Goal: Ask a question

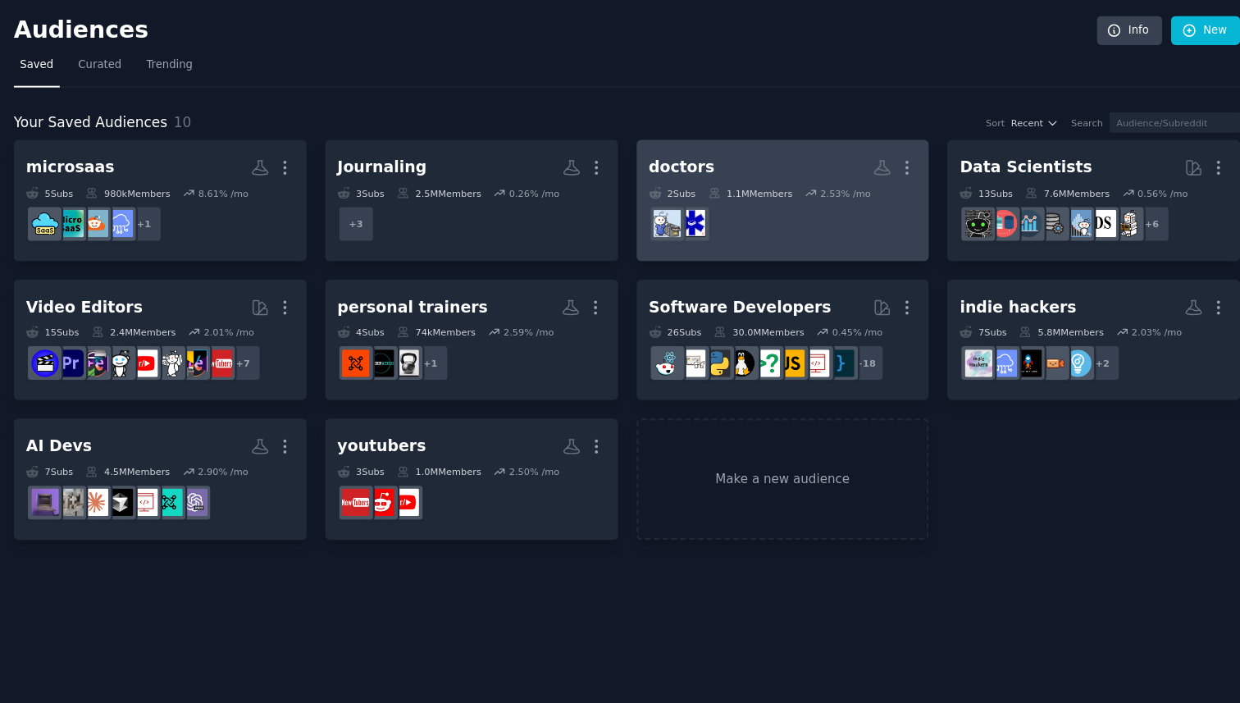
click at [819, 181] on icon at bounding box center [819, 178] width 11 height 11
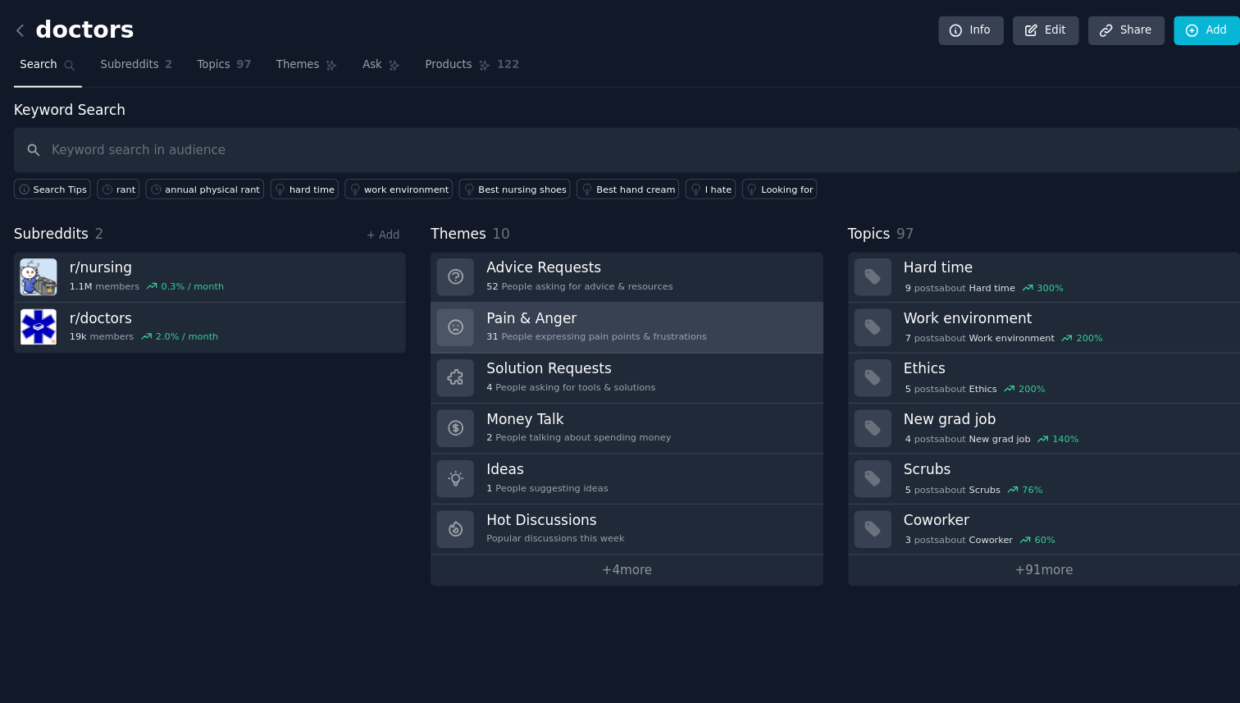
click at [646, 306] on div "31 People expressing pain points & frustrations" at bounding box center [620, 311] width 204 height 11
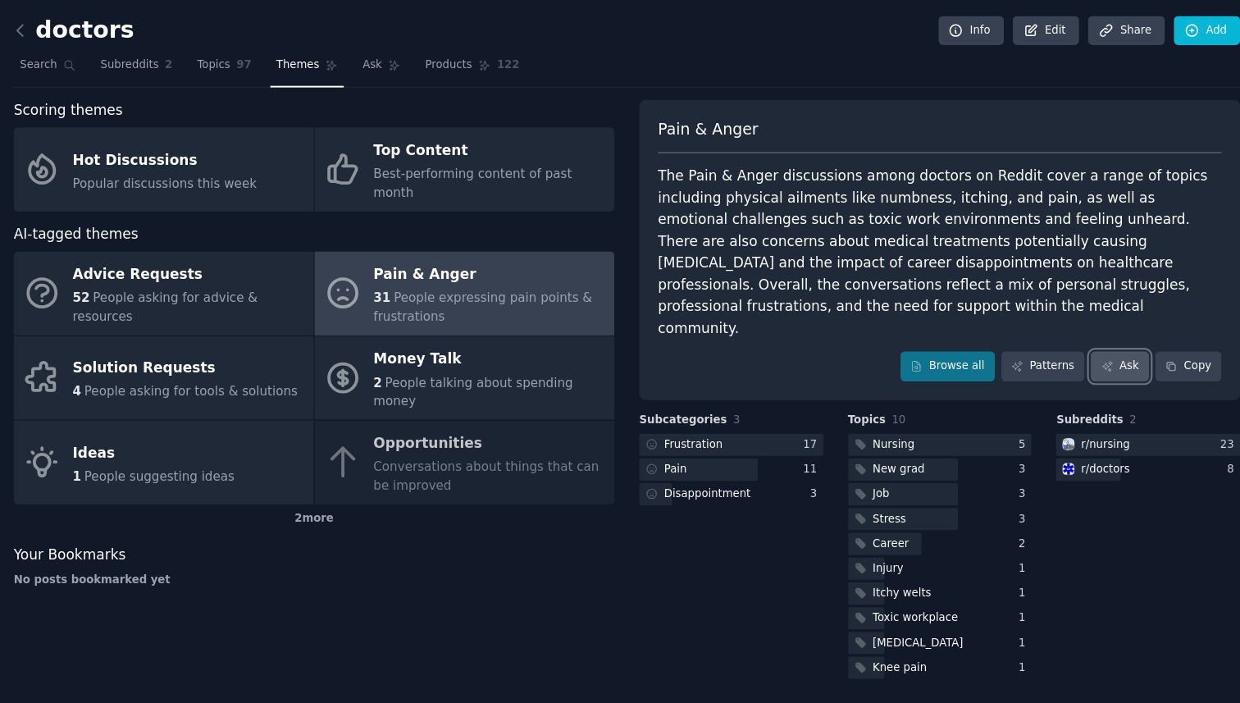
click at [1083, 326] on link "Ask" at bounding box center [1106, 340] width 54 height 28
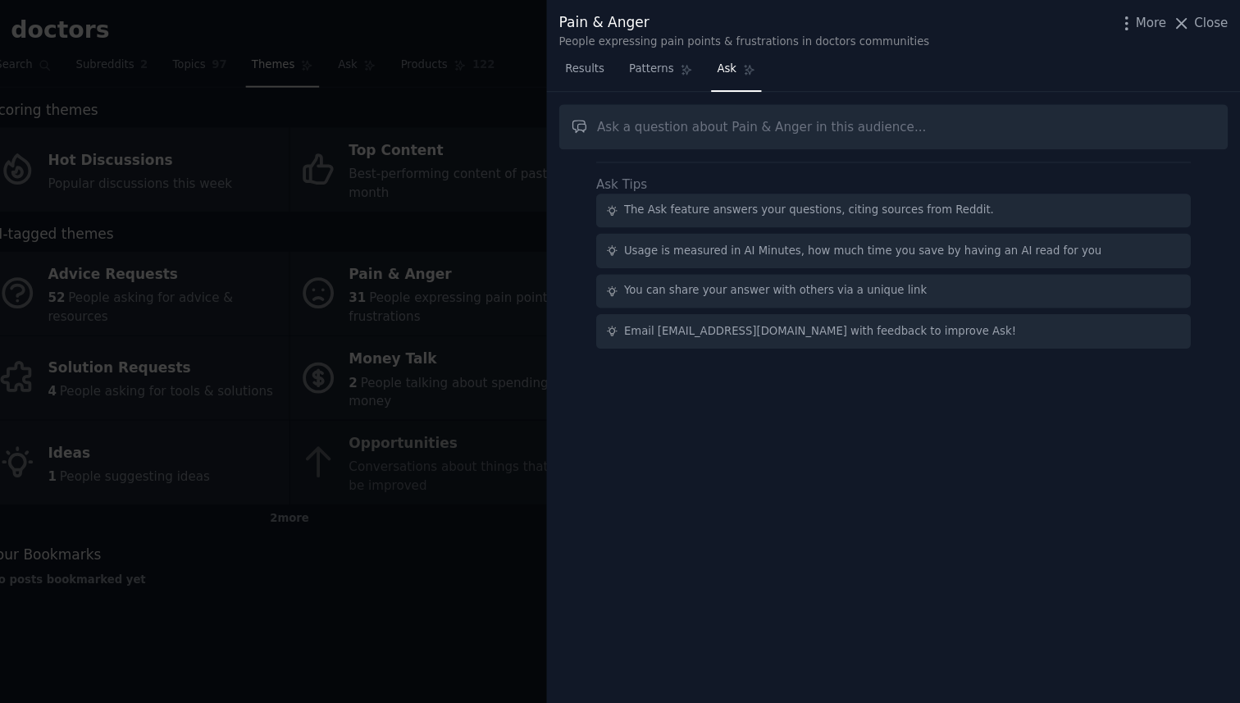
click at [709, 88] on div "Ask Tips The Ask feature answers your questions, citing sources from Reddit. Us…" at bounding box center [918, 394] width 643 height 618
click at [709, 70] on span "Patterns" at bounding box center [693, 64] width 41 height 15
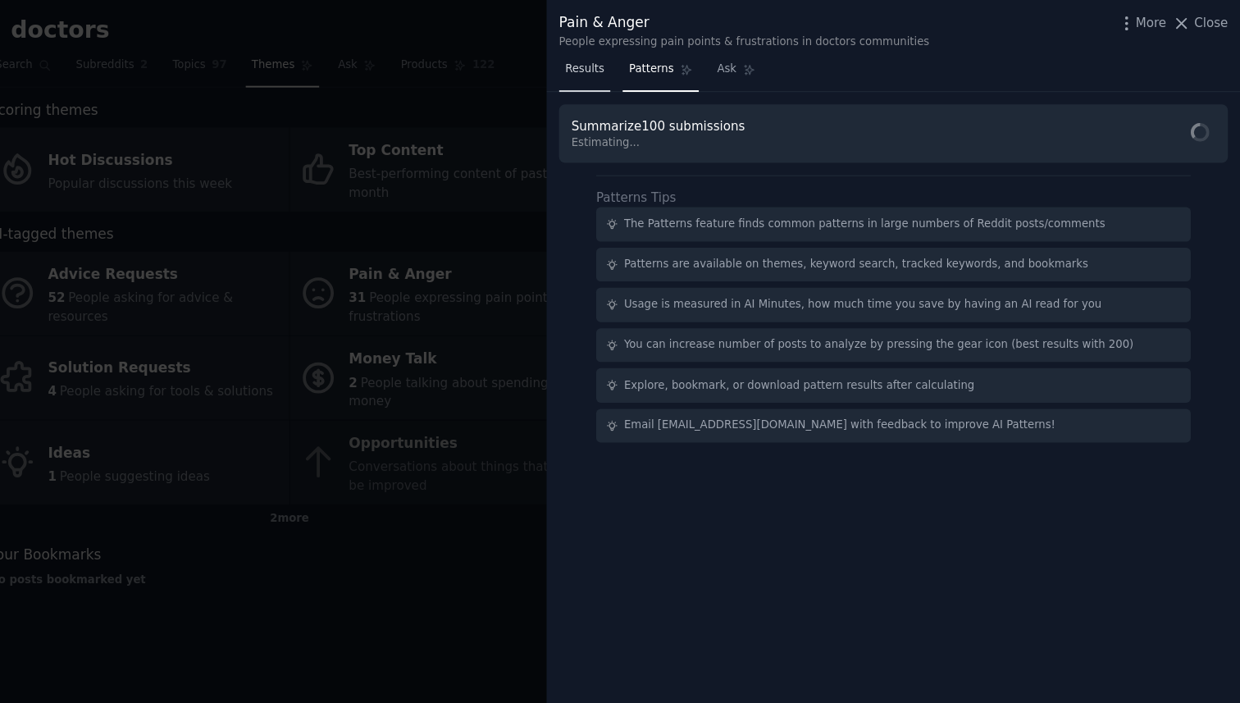
click at [655, 60] on link "Results" at bounding box center [633, 69] width 48 height 34
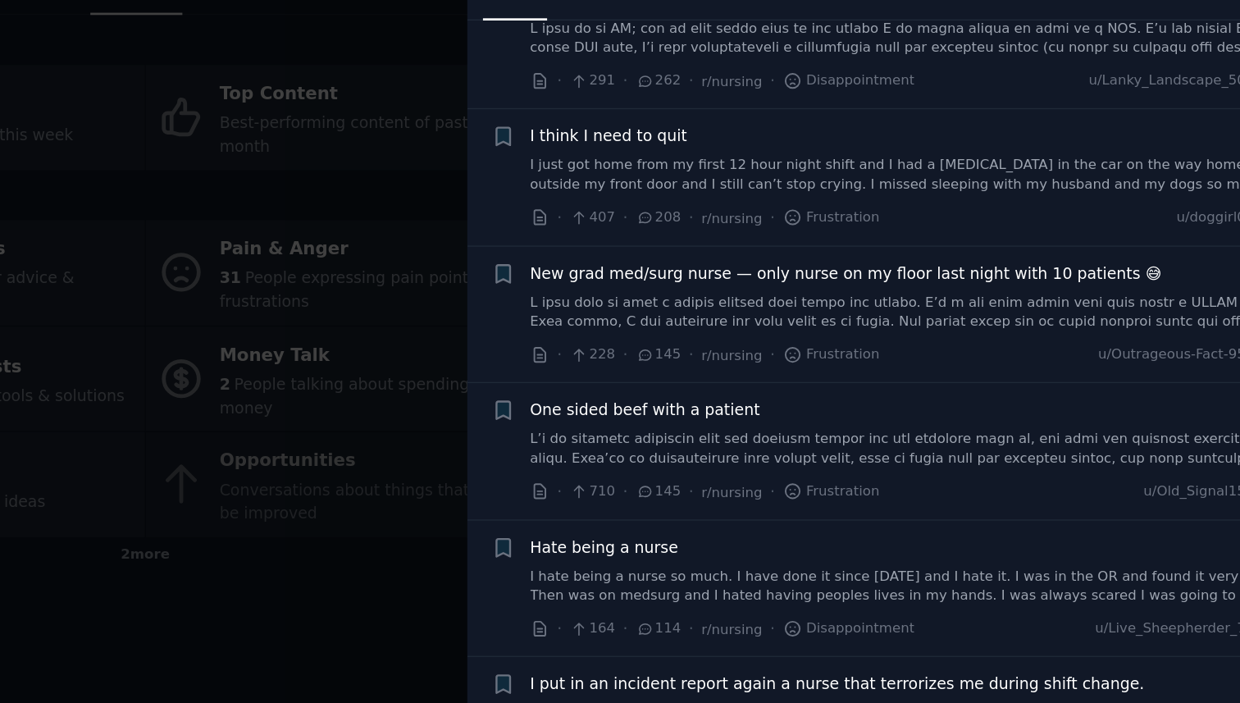
scroll to position [180, 0]
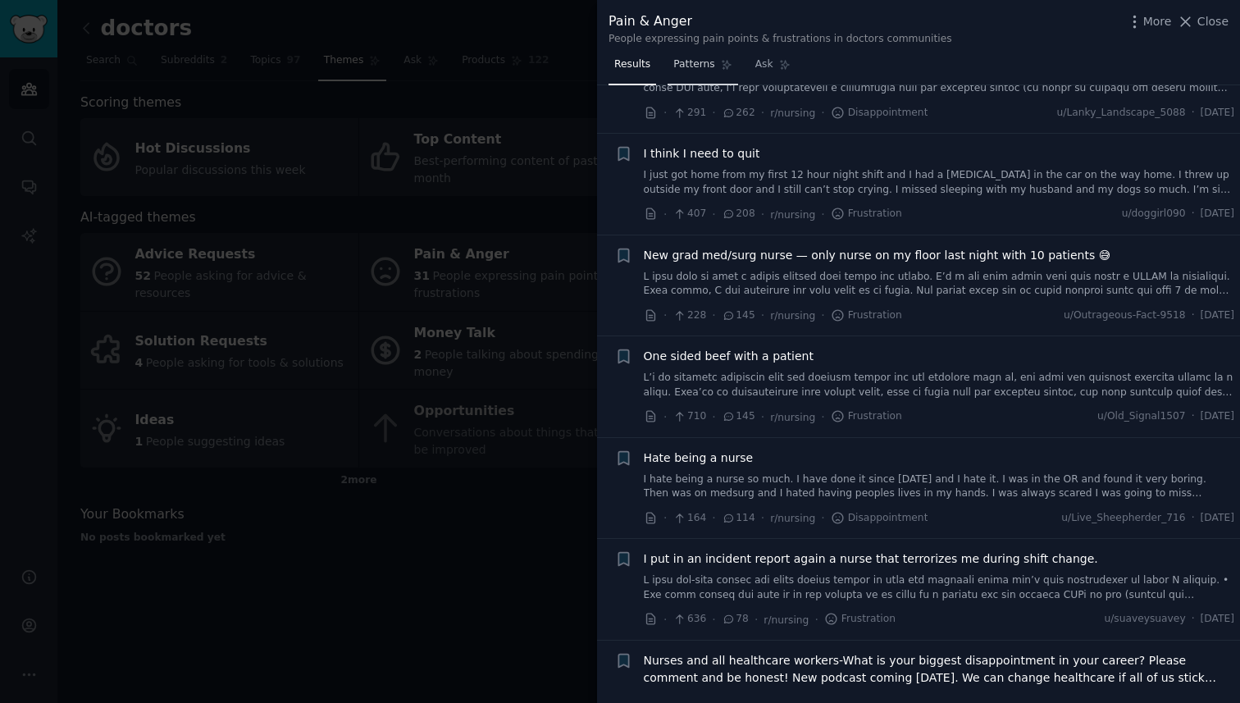
click at [695, 69] on span "Patterns" at bounding box center [693, 64] width 41 height 15
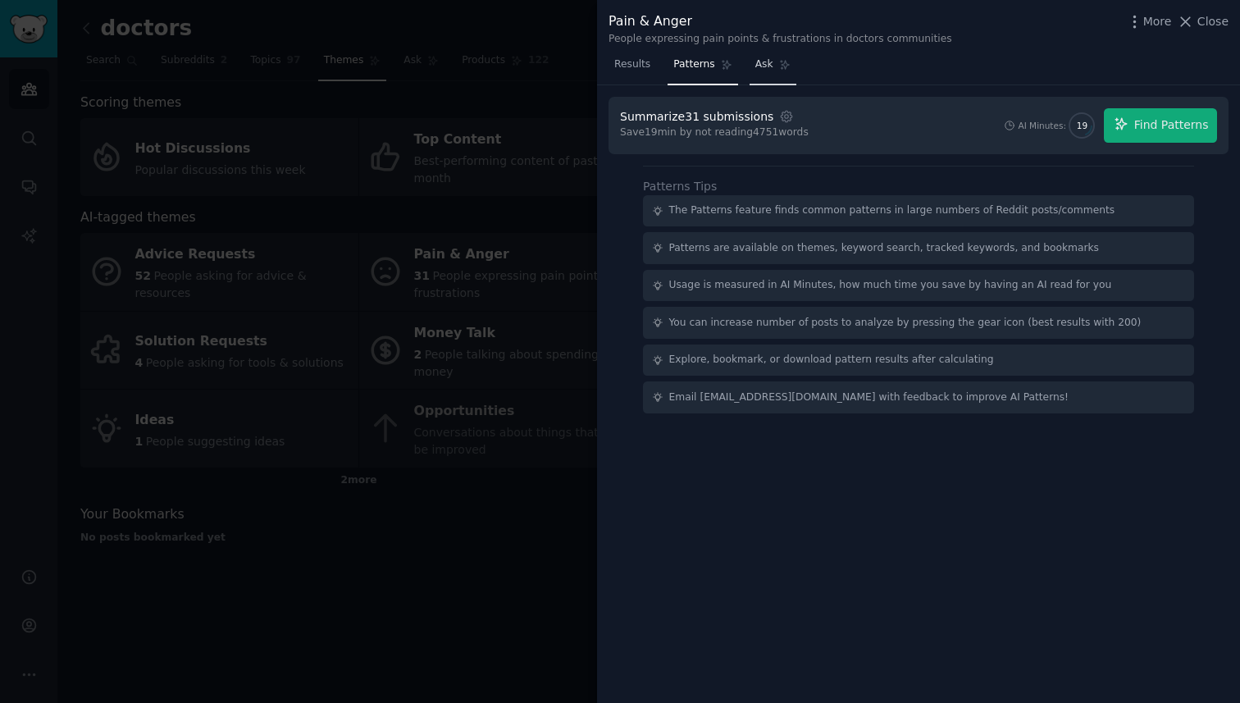
click at [760, 75] on link "Ask" at bounding box center [773, 69] width 47 height 34
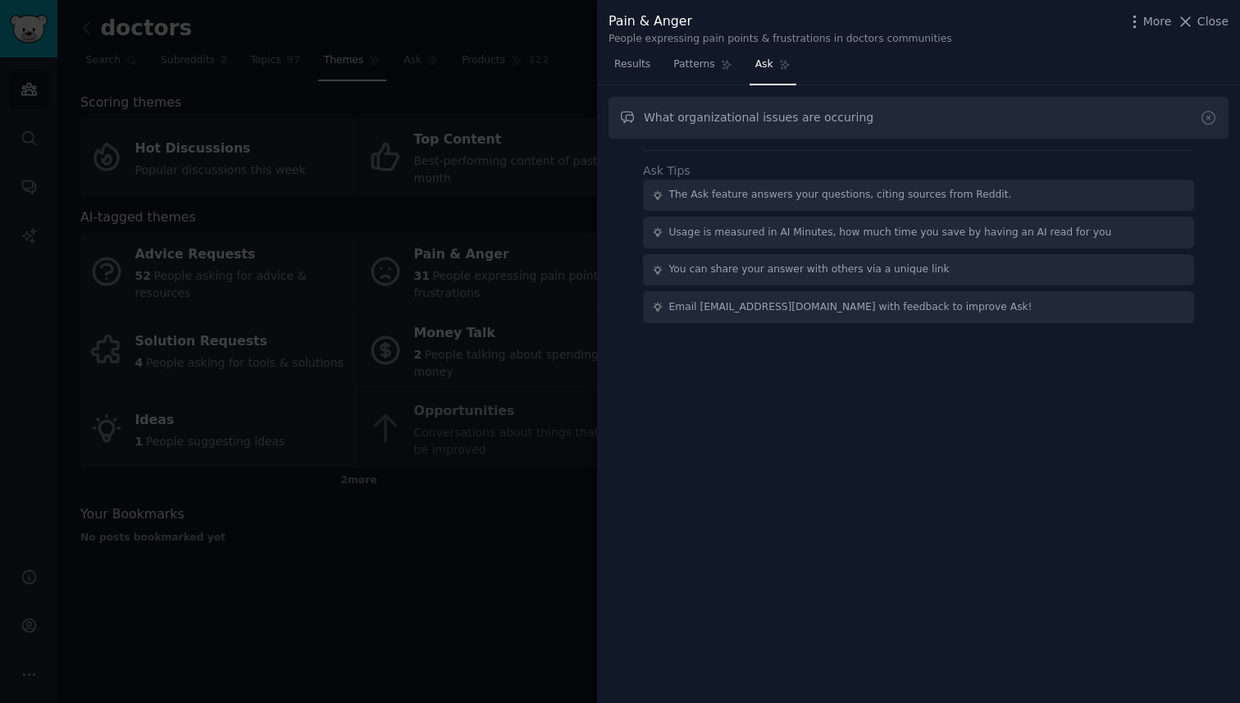
type input "What organizational issues are occuring"
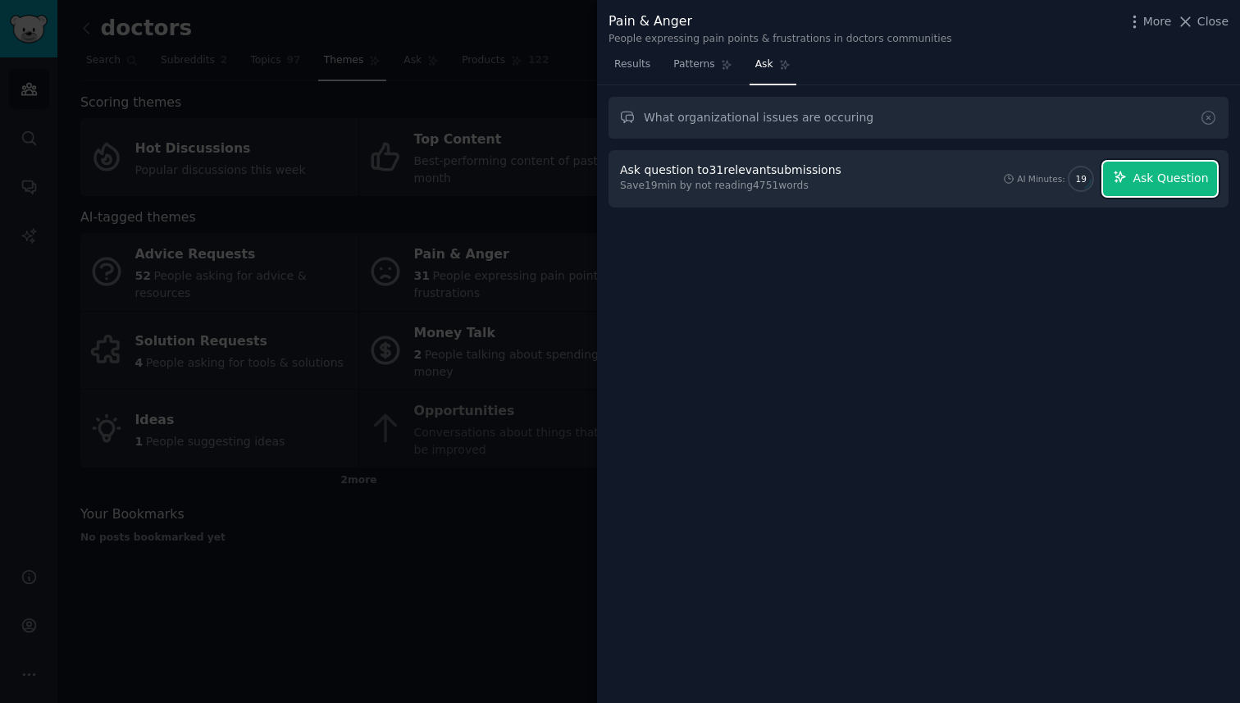
click at [1145, 173] on span "Ask Question" at bounding box center [1170, 178] width 75 height 17
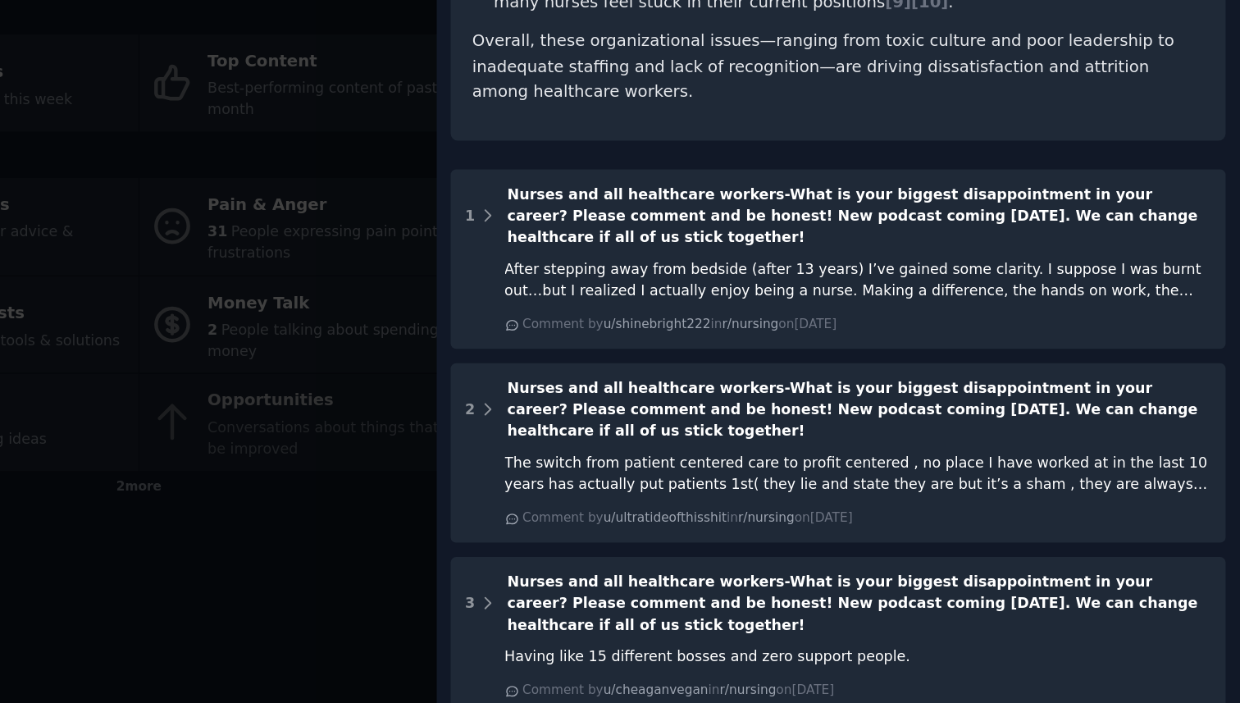
scroll to position [762, 0]
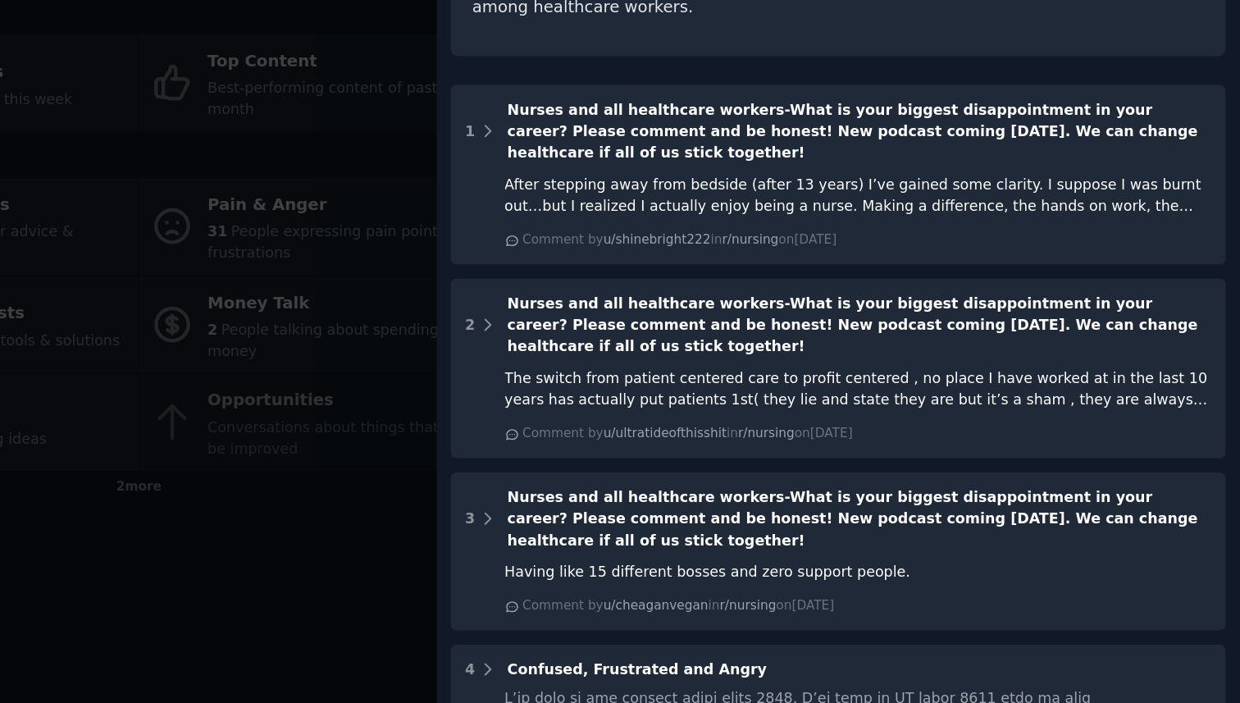
click at [432, 364] on div at bounding box center [620, 351] width 1240 height 703
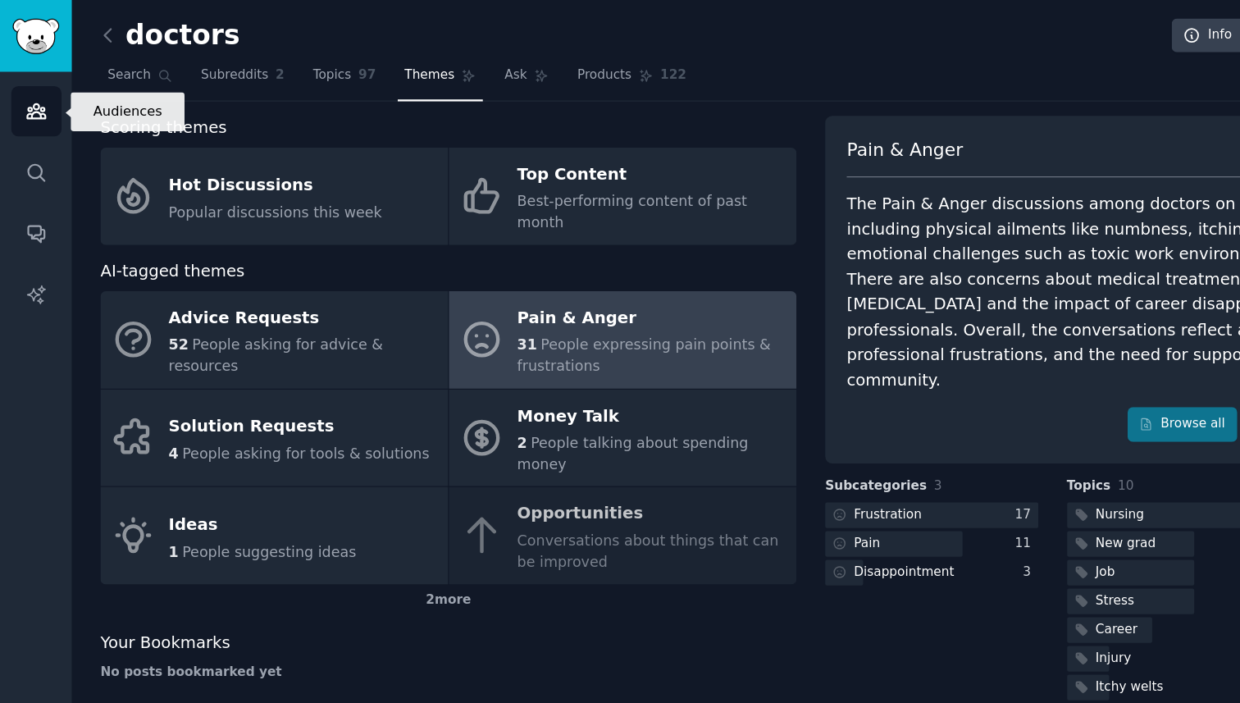
click at [34, 103] on link "Audiences" at bounding box center [29, 89] width 40 height 40
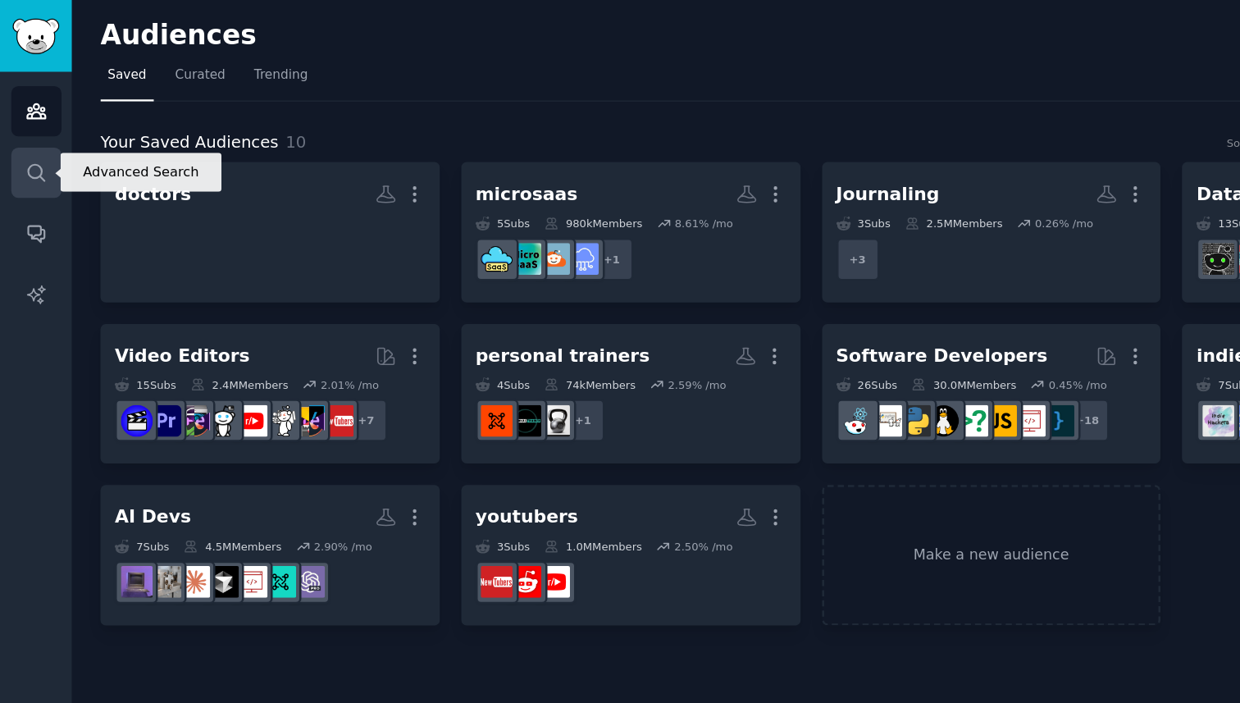
click at [34, 140] on icon "Sidebar" at bounding box center [29, 138] width 17 height 17
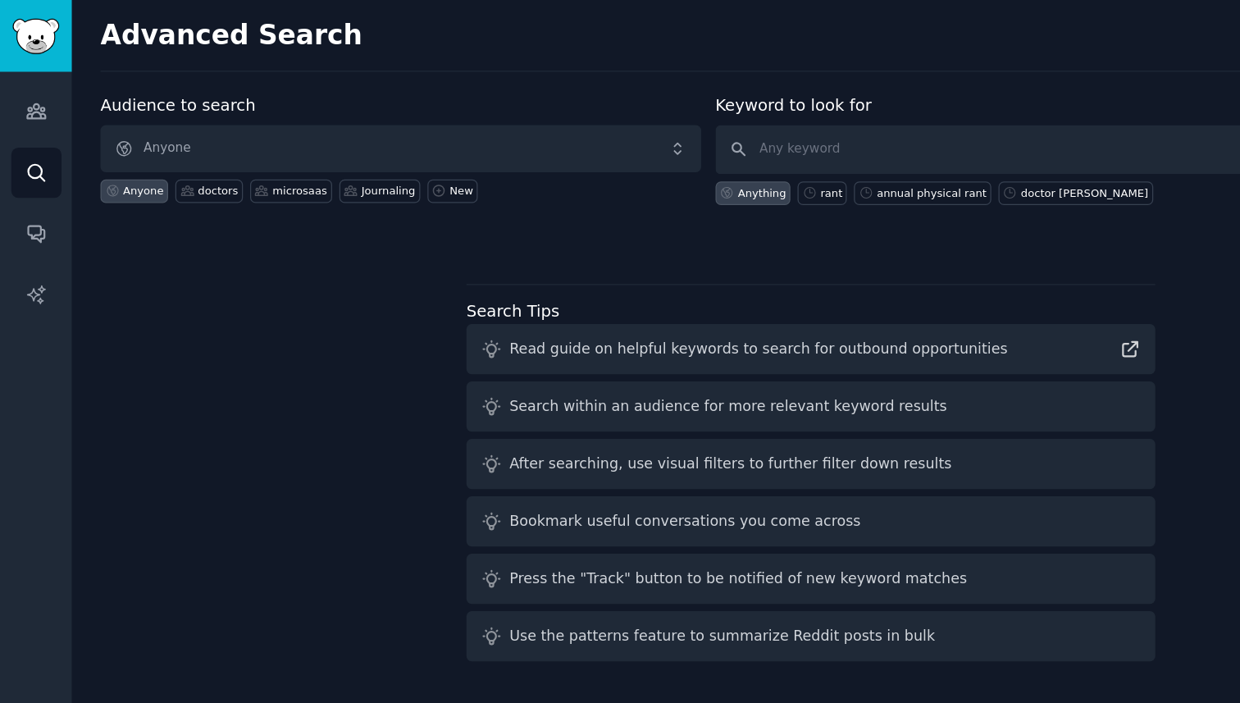
click at [34, 112] on div "Audiences Search Conversations AI Reports" at bounding box center [28, 302] width 57 height 490
click at [25, 83] on icon "Sidebar" at bounding box center [29, 88] width 17 height 17
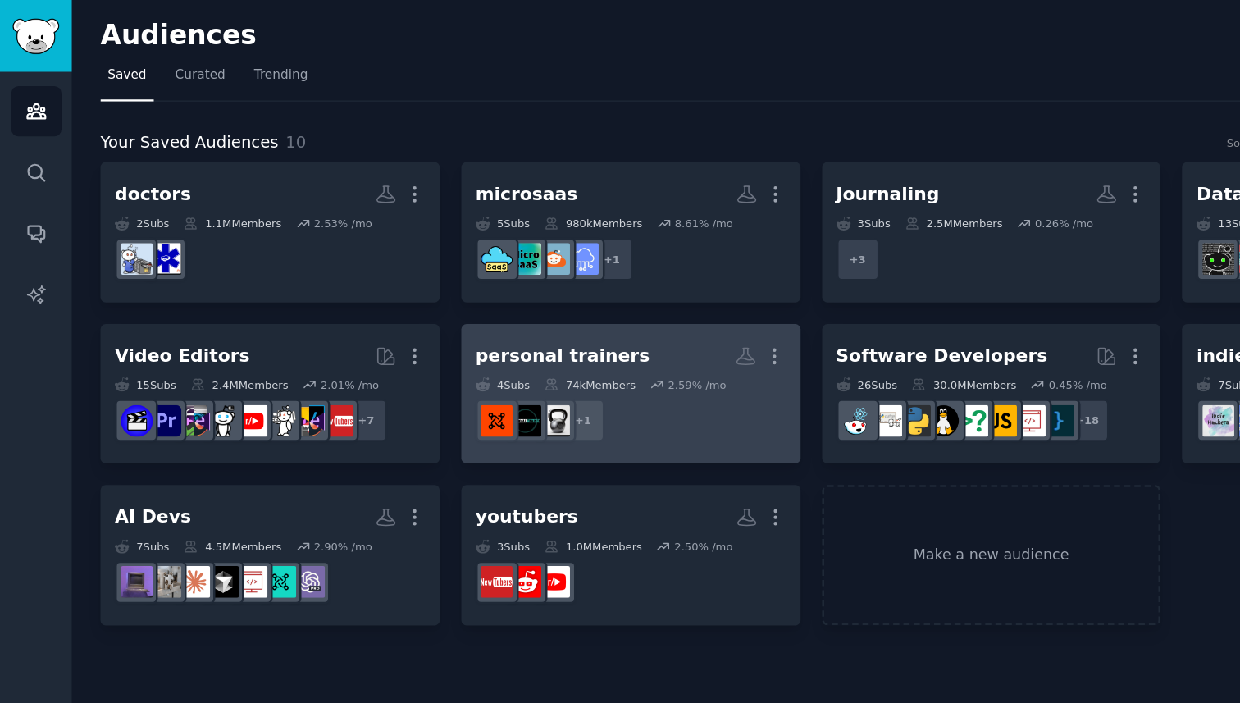
click at [525, 347] on dd "r/personaltrainers + 1" at bounding box center [505, 336] width 249 height 46
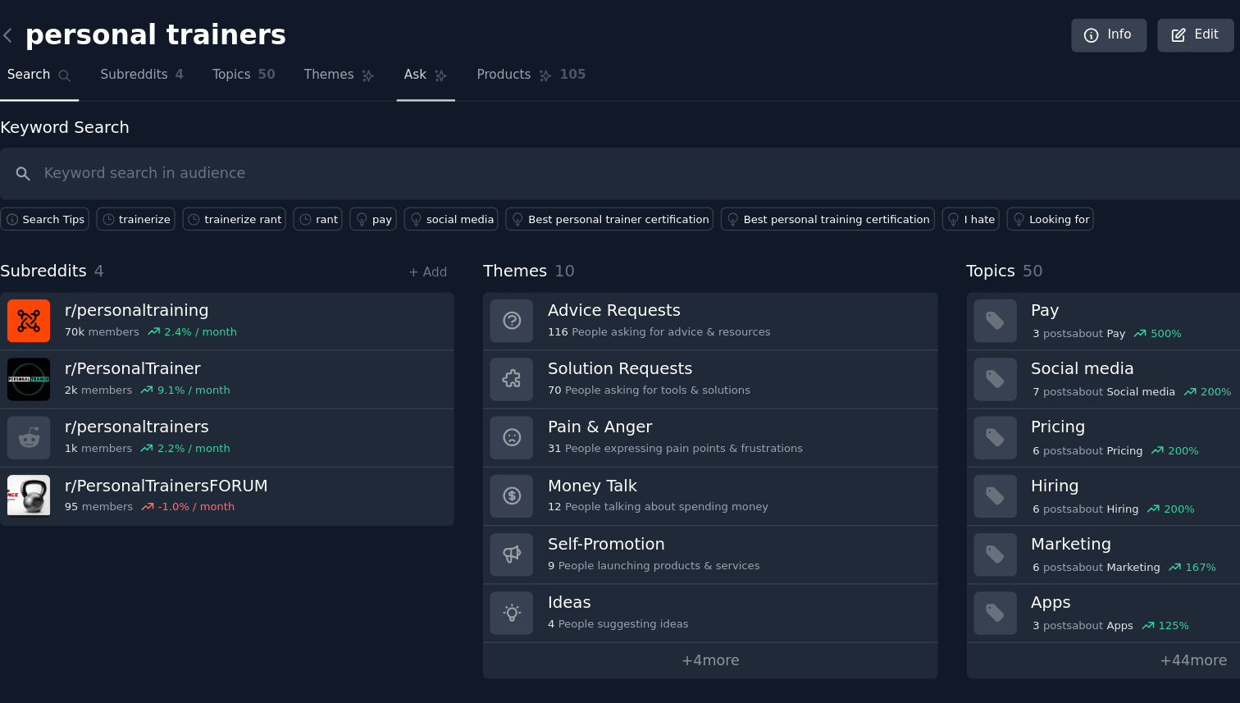
click at [422, 62] on link "Ask" at bounding box center [421, 65] width 47 height 34
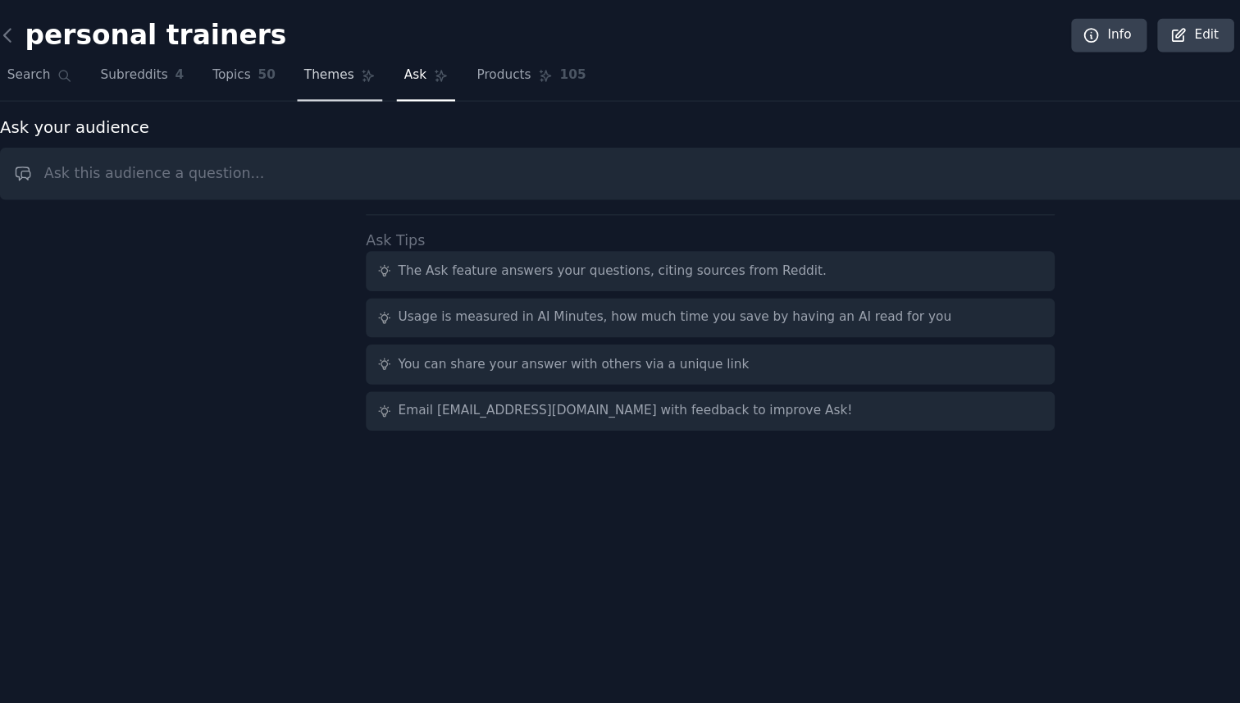
click at [369, 63] on icon at bounding box center [374, 60] width 11 height 11
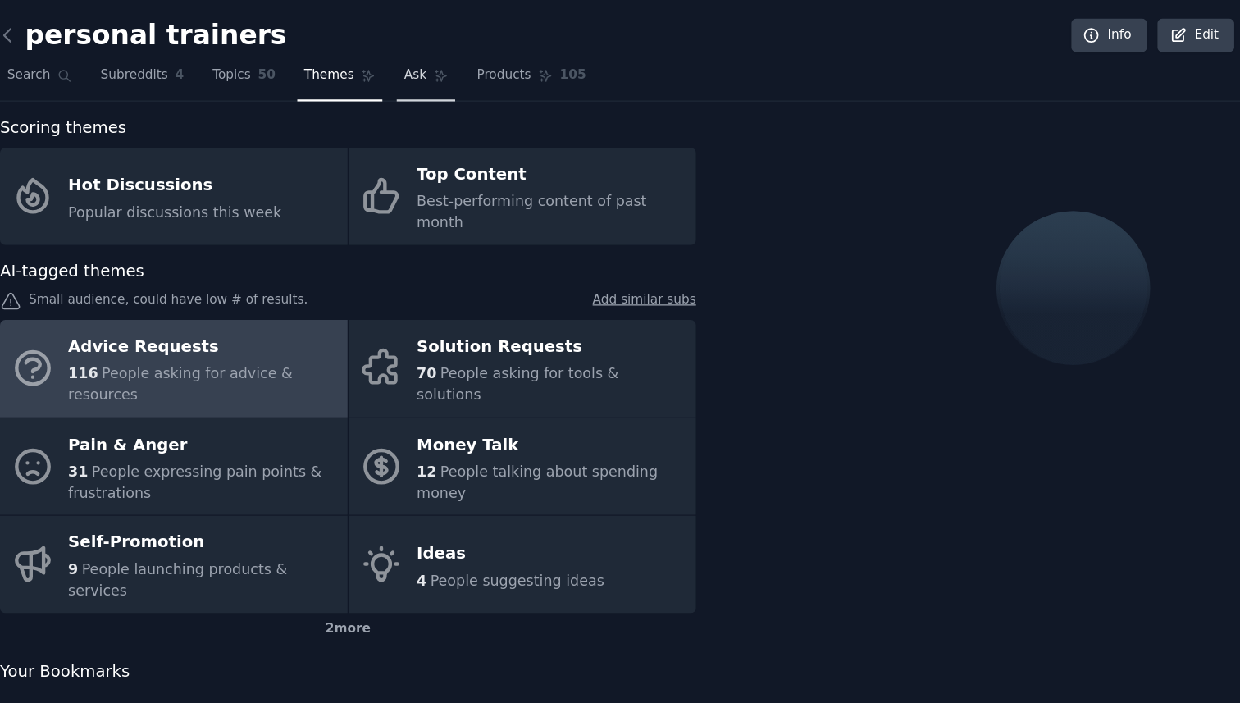
click at [406, 63] on span "Ask" at bounding box center [413, 60] width 18 height 15
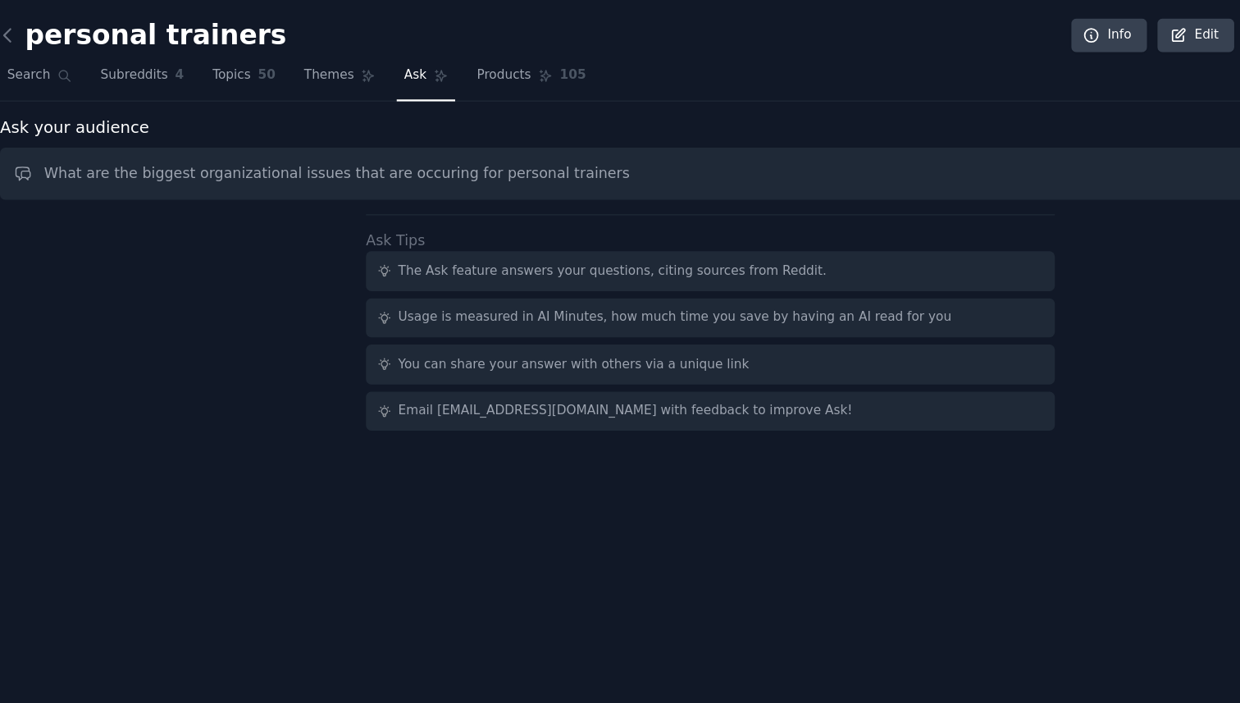
type input "What are the biggest organizational issues that are occuring for personal train…"
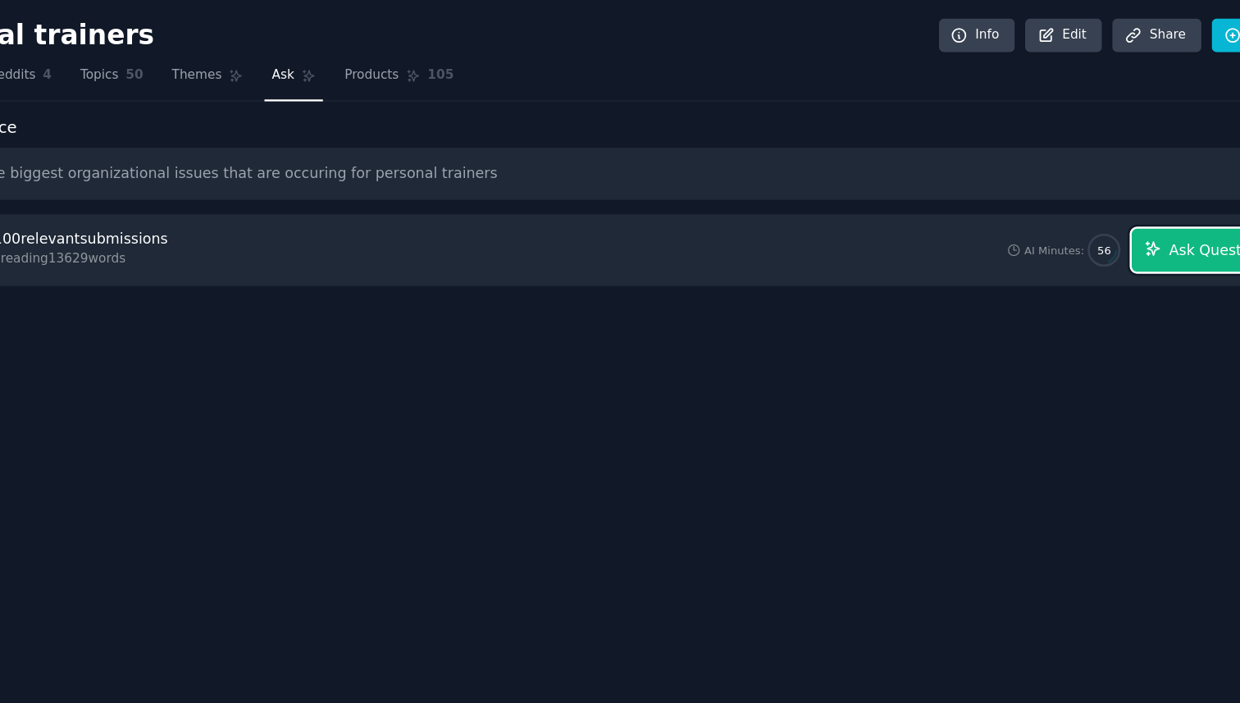
click at [1145, 201] on span "Ask Question" at bounding box center [1158, 200] width 75 height 17
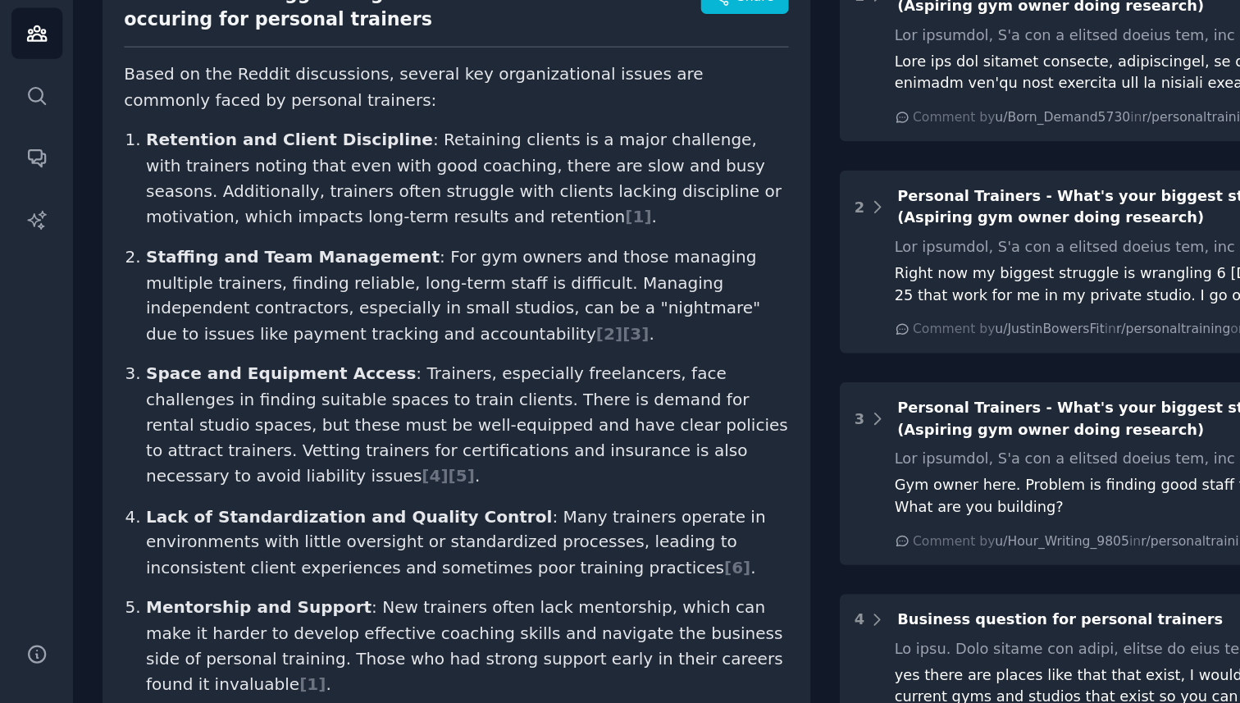
scroll to position [154, 0]
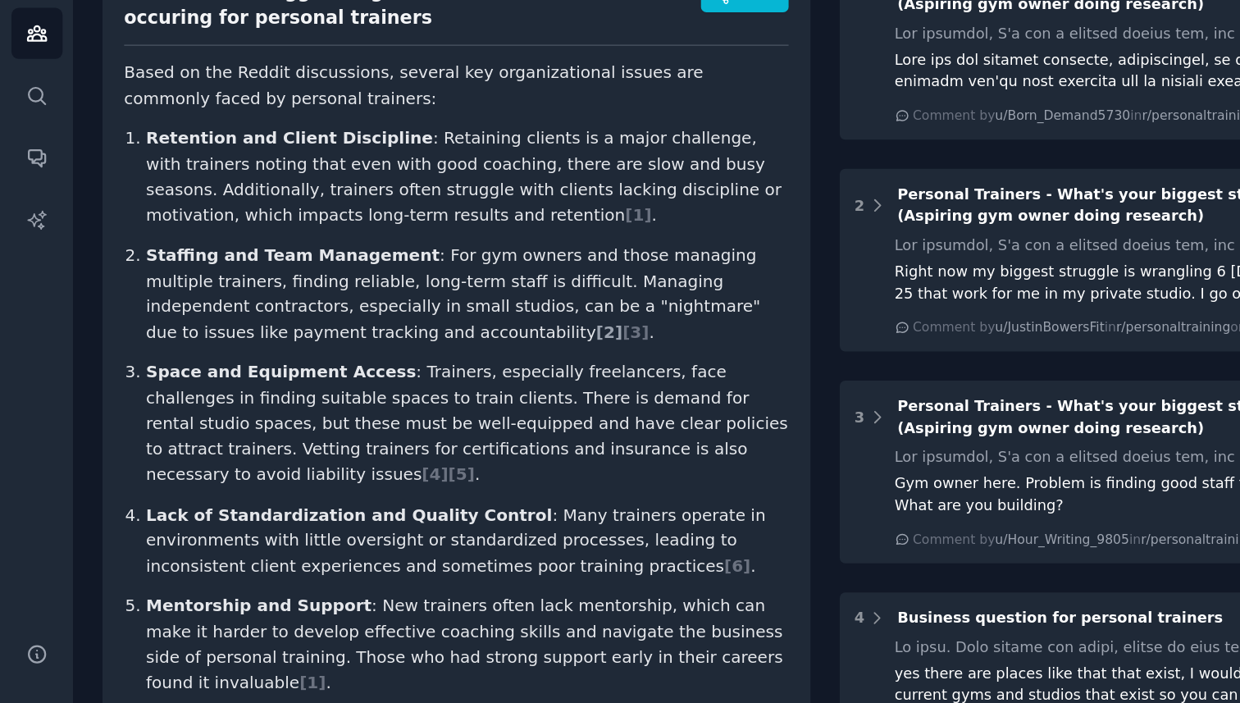
click at [468, 326] on span "[ 2 ]" at bounding box center [478, 324] width 21 height 16
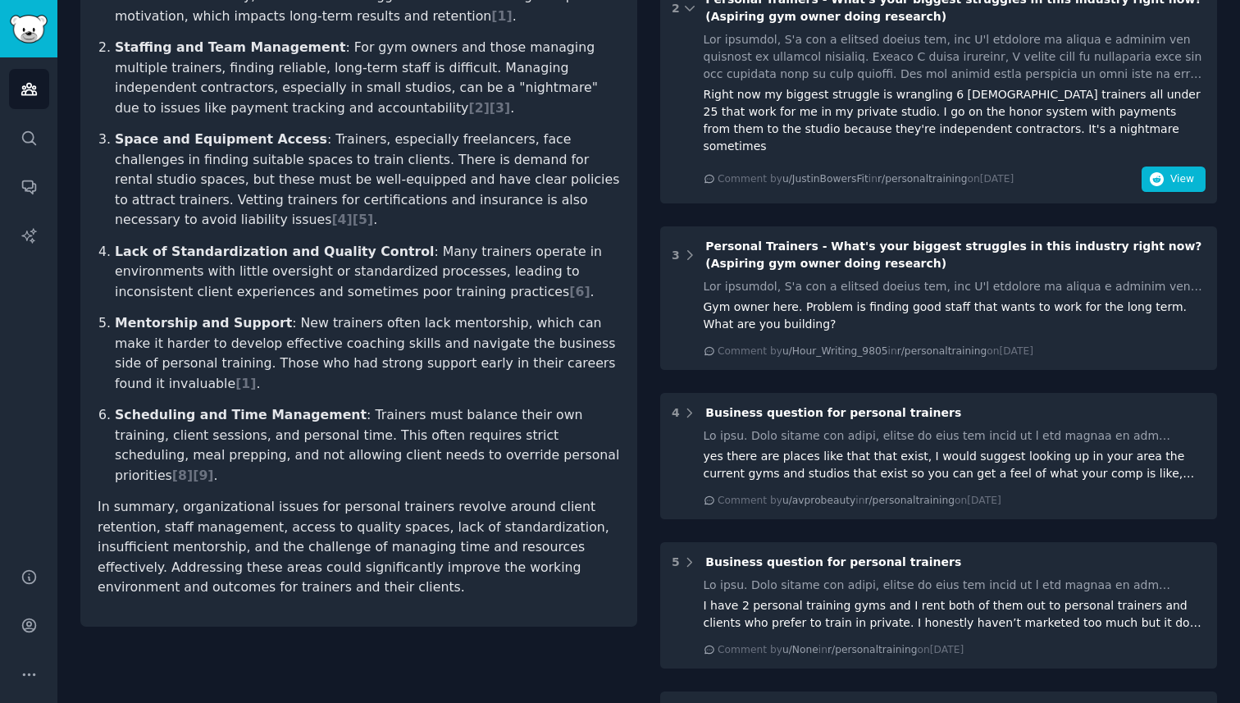
scroll to position [384, 0]
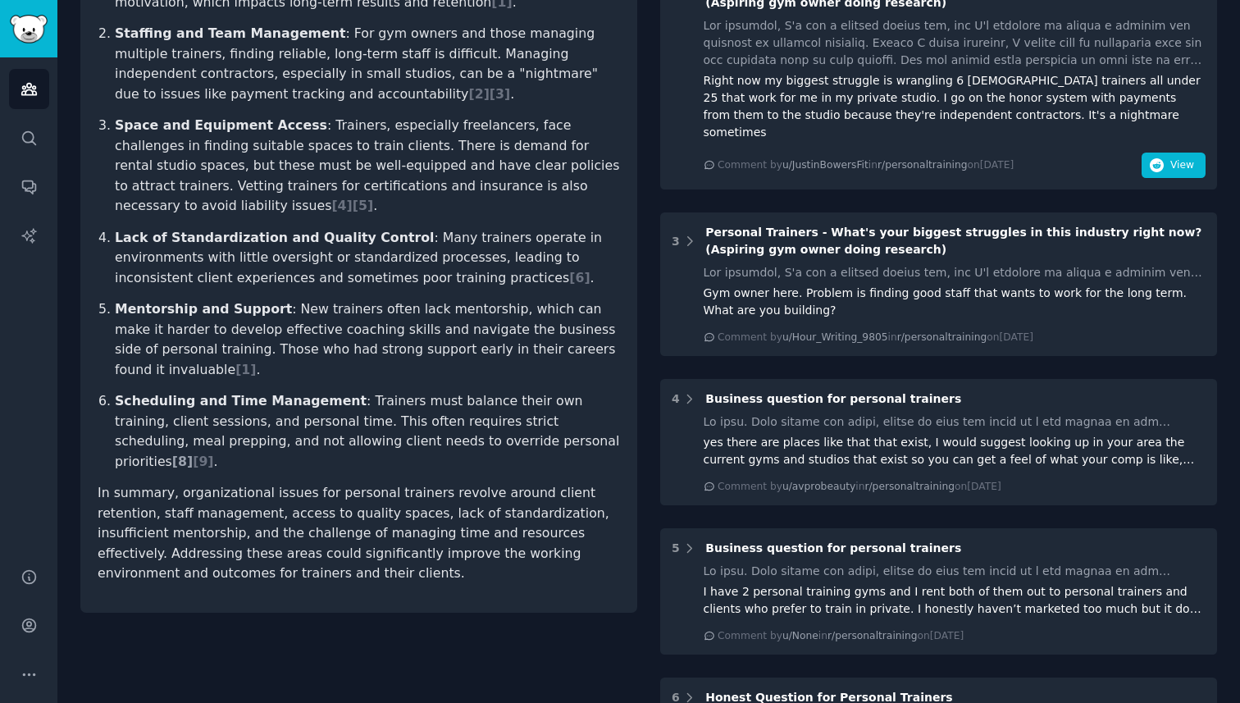
click at [193, 454] on span "[ 8 ]" at bounding box center [182, 462] width 21 height 16
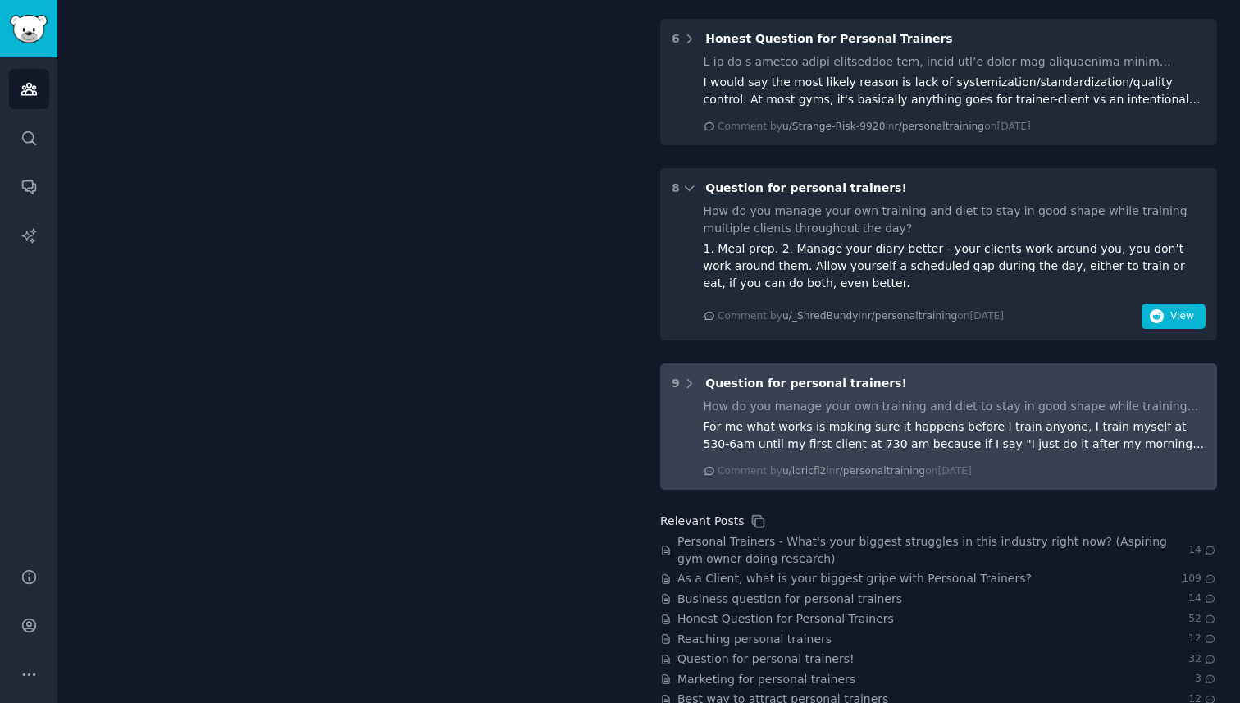
scroll to position [1047, 0]
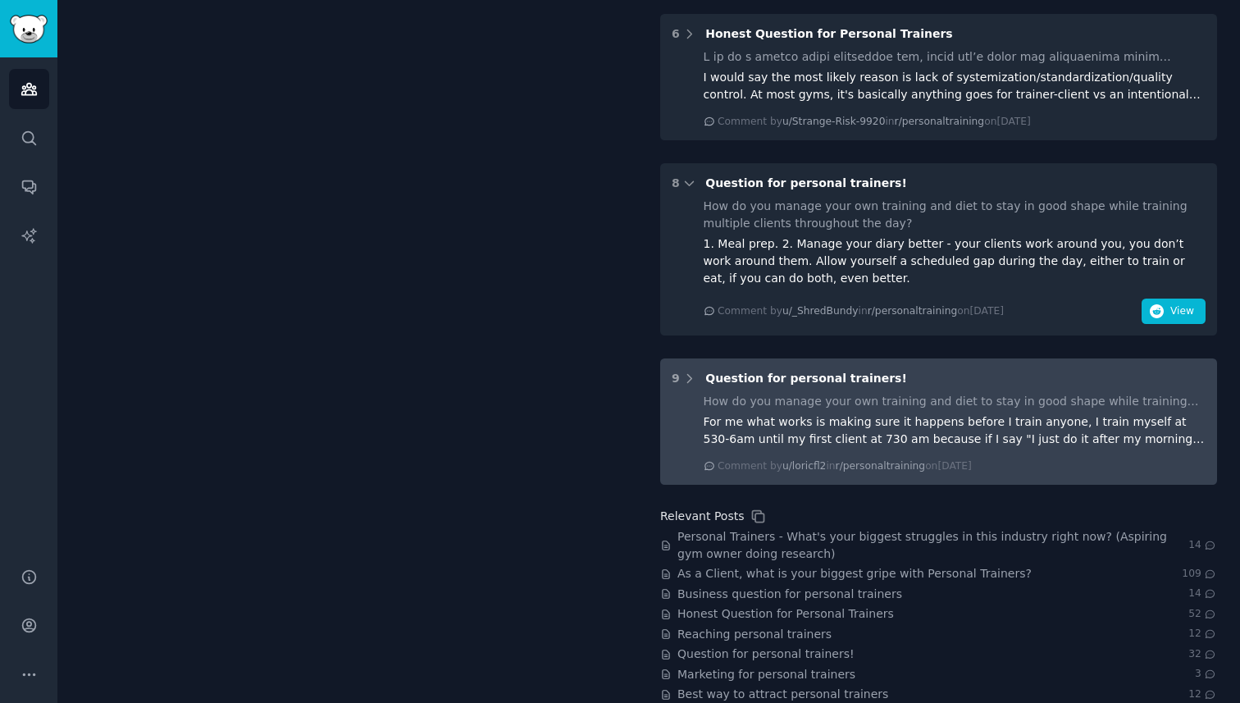
click at [833, 420] on div "For me what works is making sure it happens before I train anyone, I train myse…" at bounding box center [955, 430] width 503 height 34
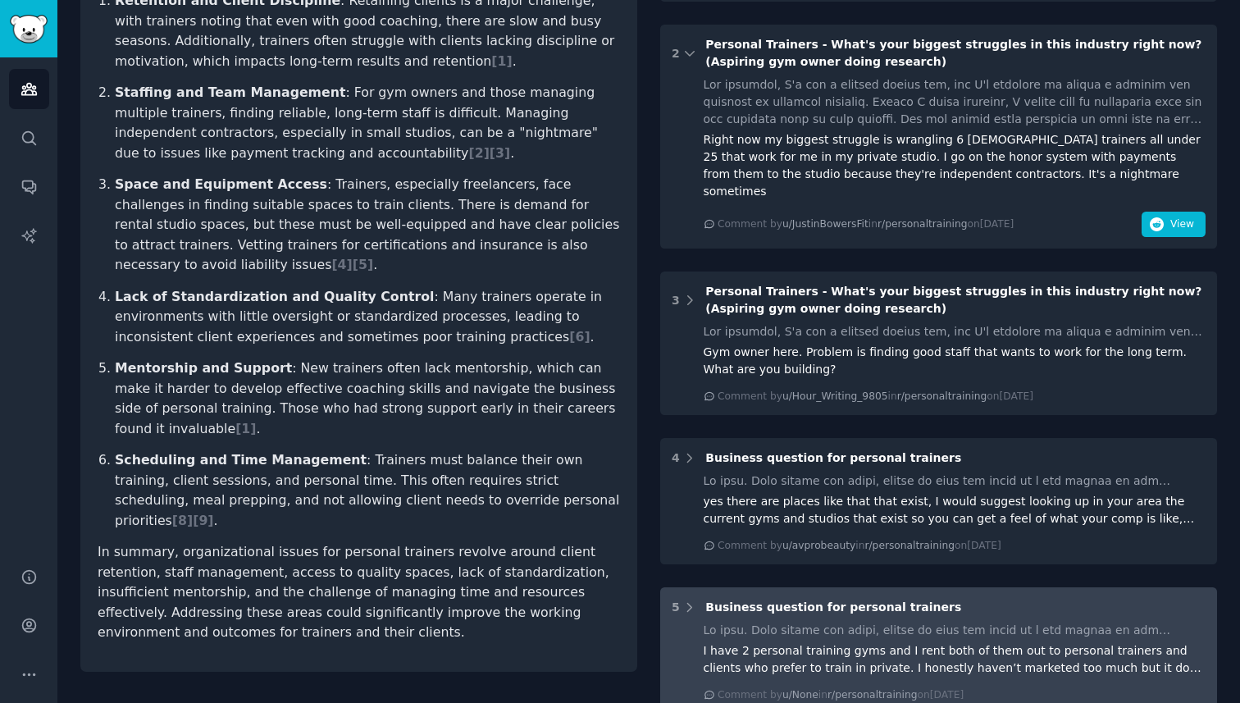
scroll to position [286, 0]
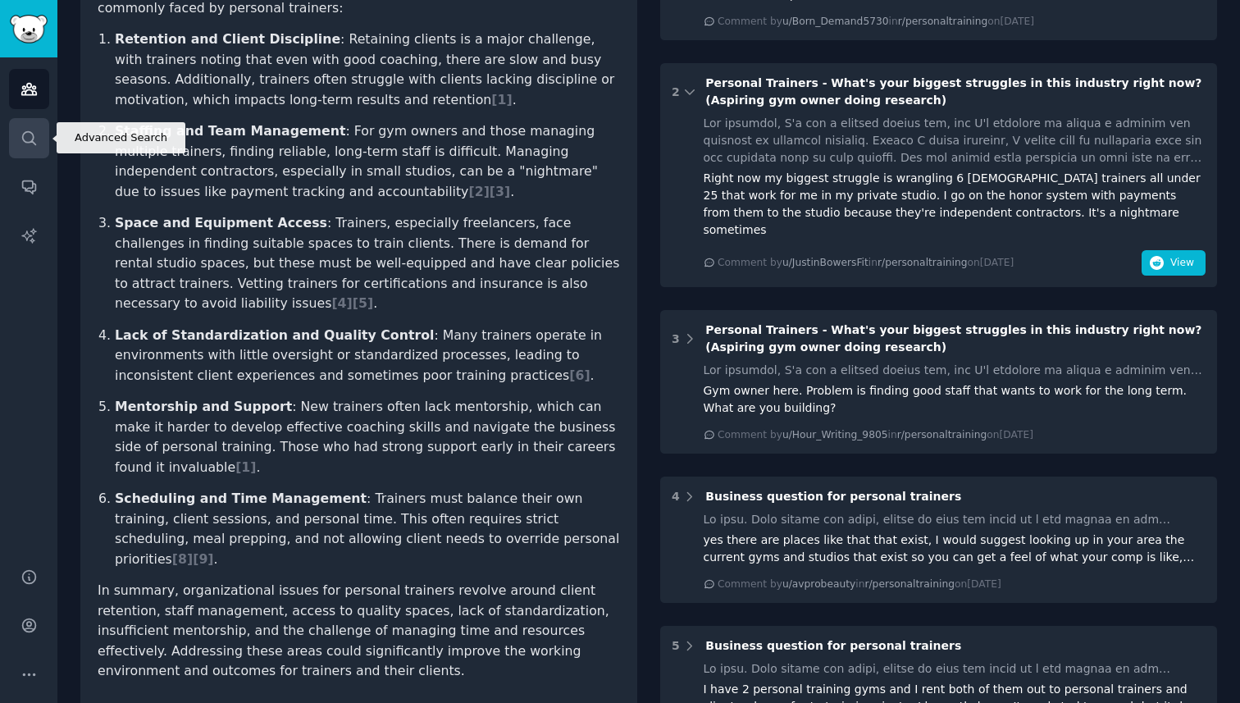
click at [21, 139] on icon "Sidebar" at bounding box center [29, 138] width 17 height 17
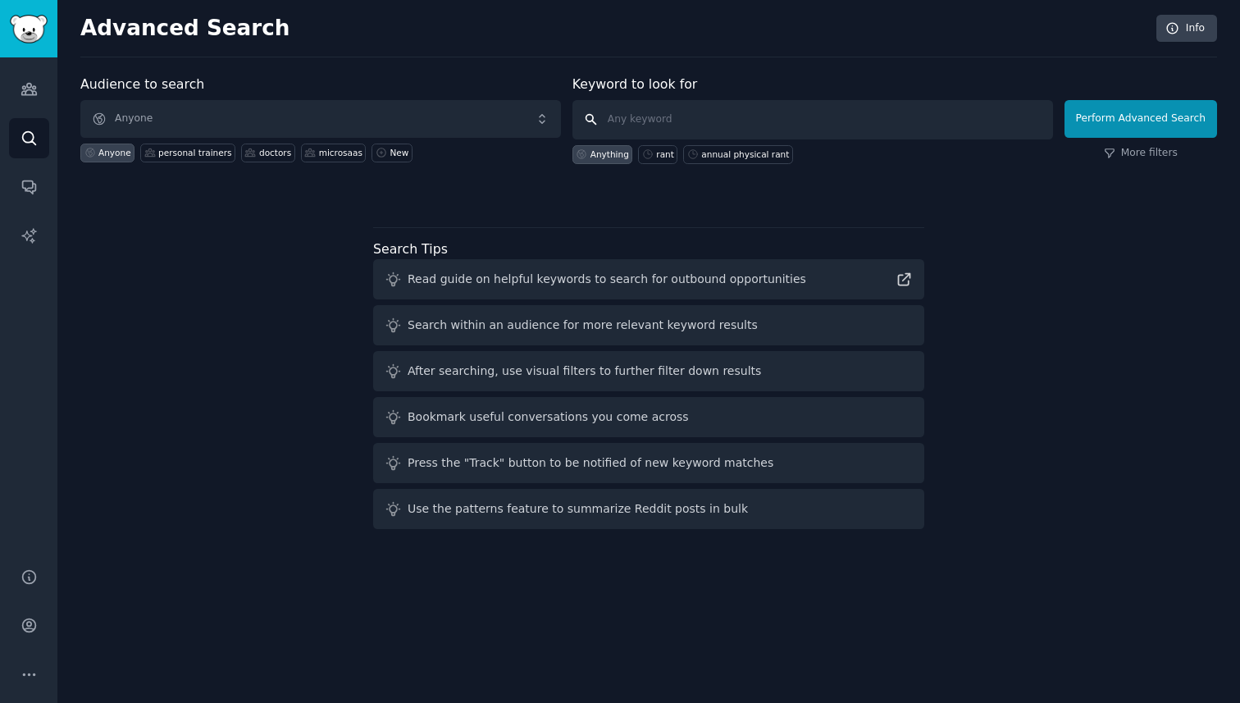
click at [625, 112] on input "text" at bounding box center [813, 119] width 481 height 39
paste input "[URL][DOMAIN_NAME]"
click at [801, 115] on input "[URL][DOMAIN_NAME]" at bounding box center [813, 119] width 481 height 39
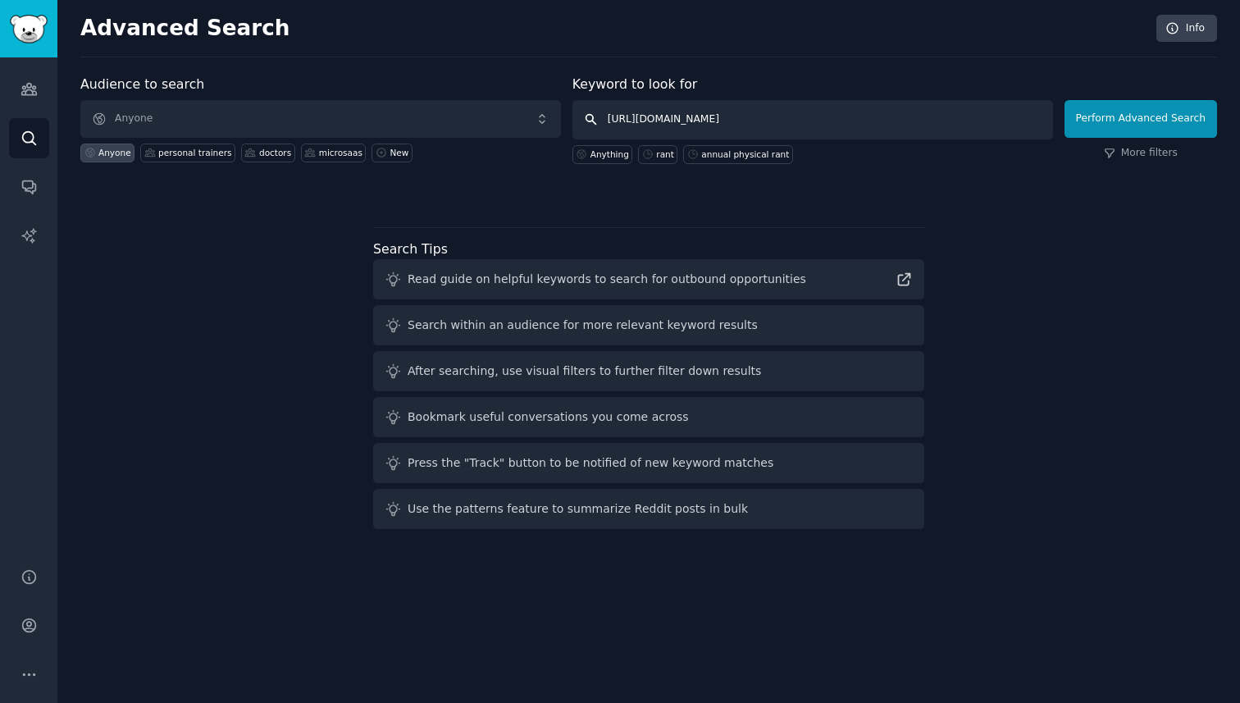
paste input "I couldn’t handle the useless staff on 15 minute appointments"
type input "I couldn’t handle the useless staff on 15 minute appointment"
paste input "I couldn’t handle the useless staff on 15 minute appointments"
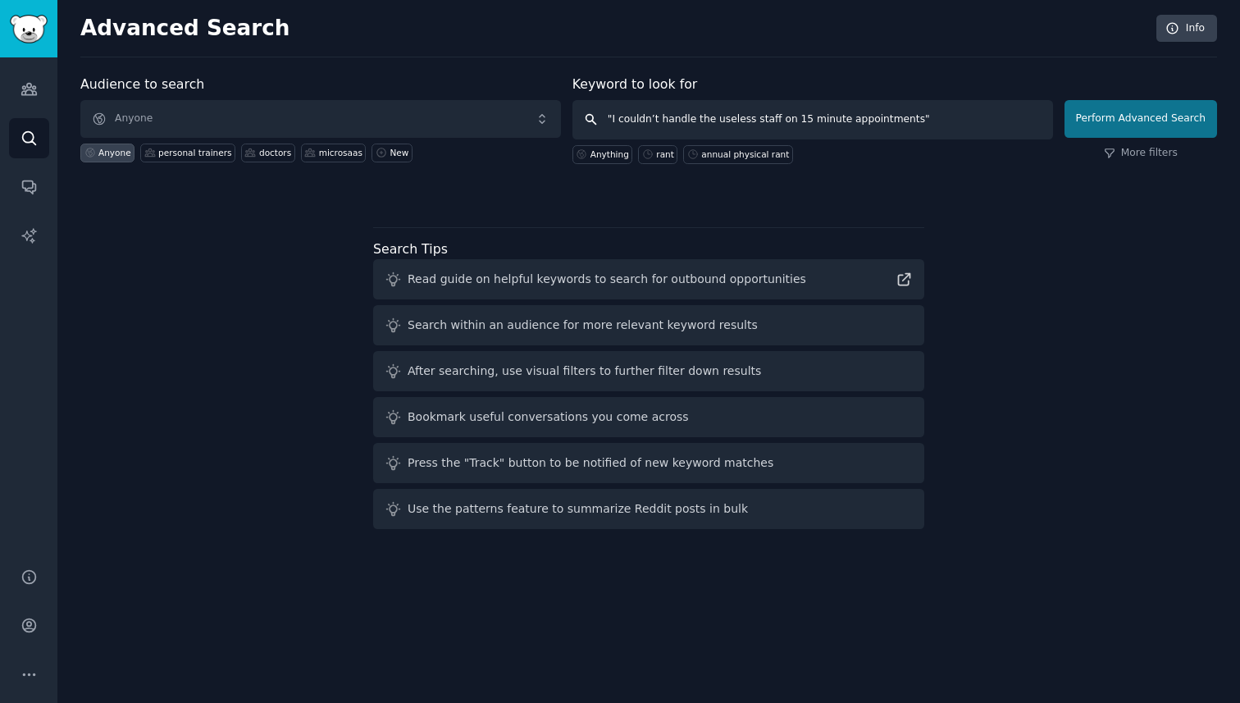
type input ""I couldn’t handle the useless staff on 15 minute appointments""
click at [1125, 127] on button "Perform Advanced Search" at bounding box center [1141, 119] width 153 height 38
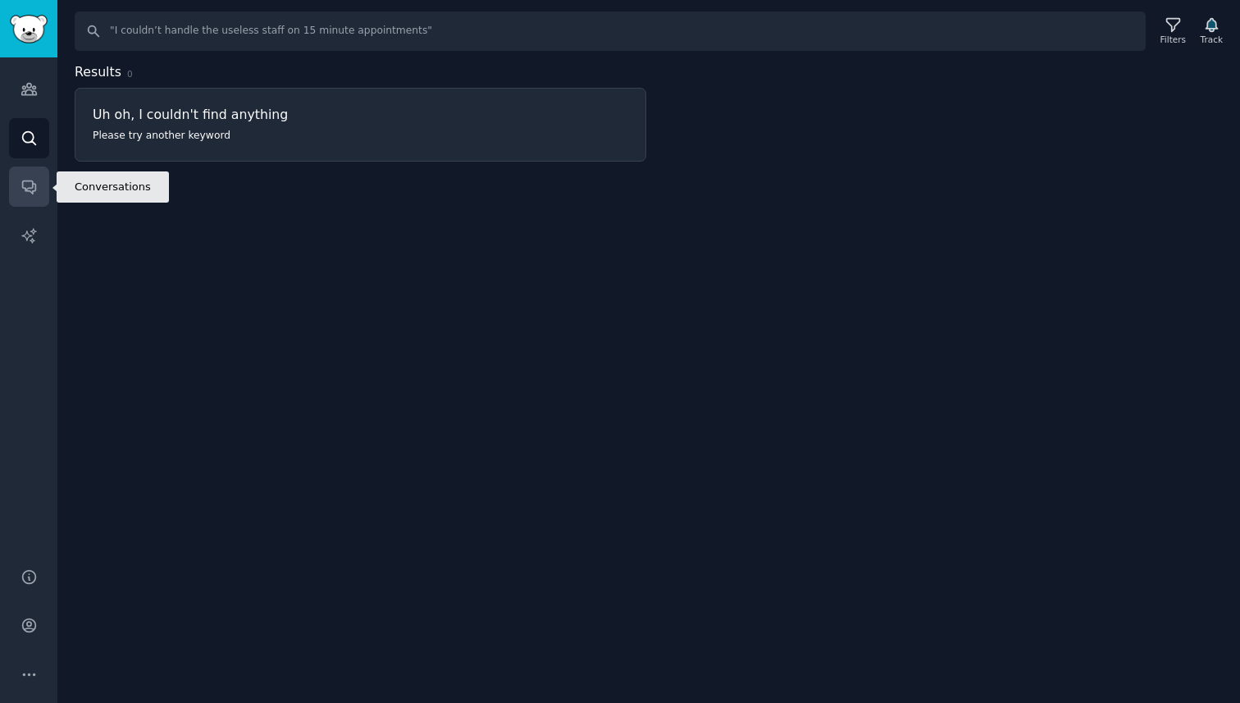
click at [16, 205] on link "Conversations" at bounding box center [29, 187] width 40 height 40
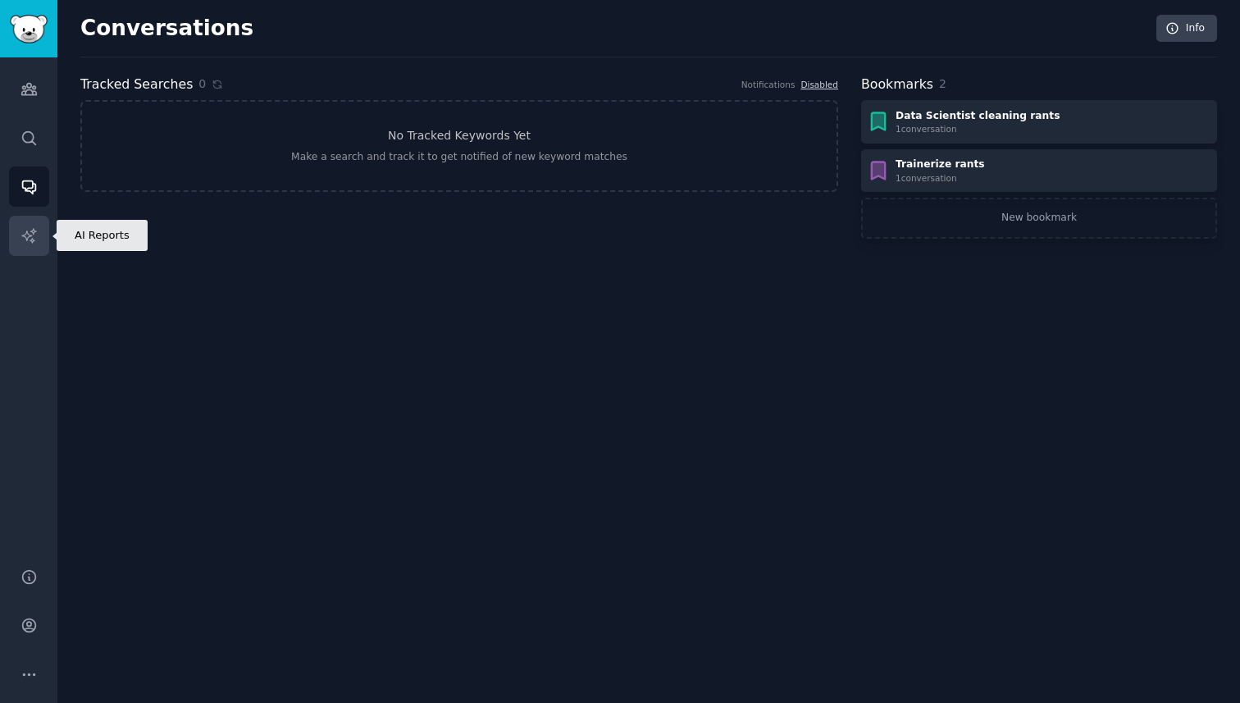
click at [28, 228] on icon "Sidebar" at bounding box center [29, 235] width 17 height 17
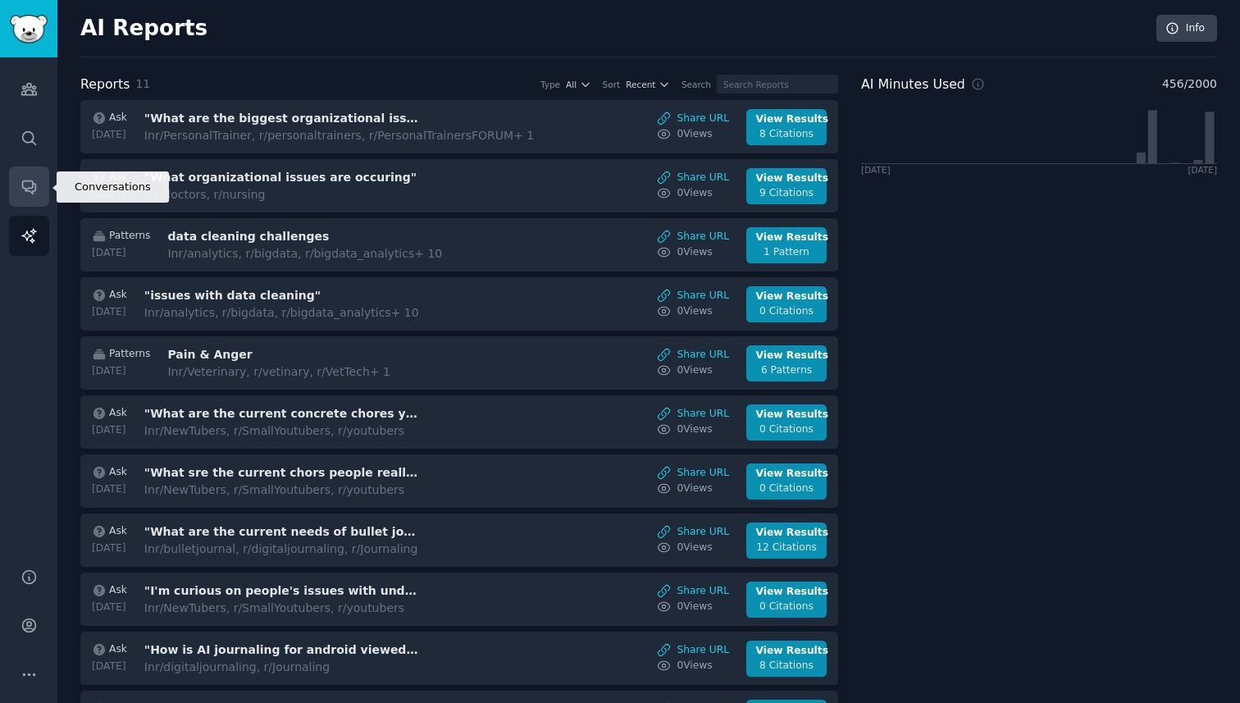
click at [30, 187] on icon "Sidebar" at bounding box center [28, 187] width 13 height 13
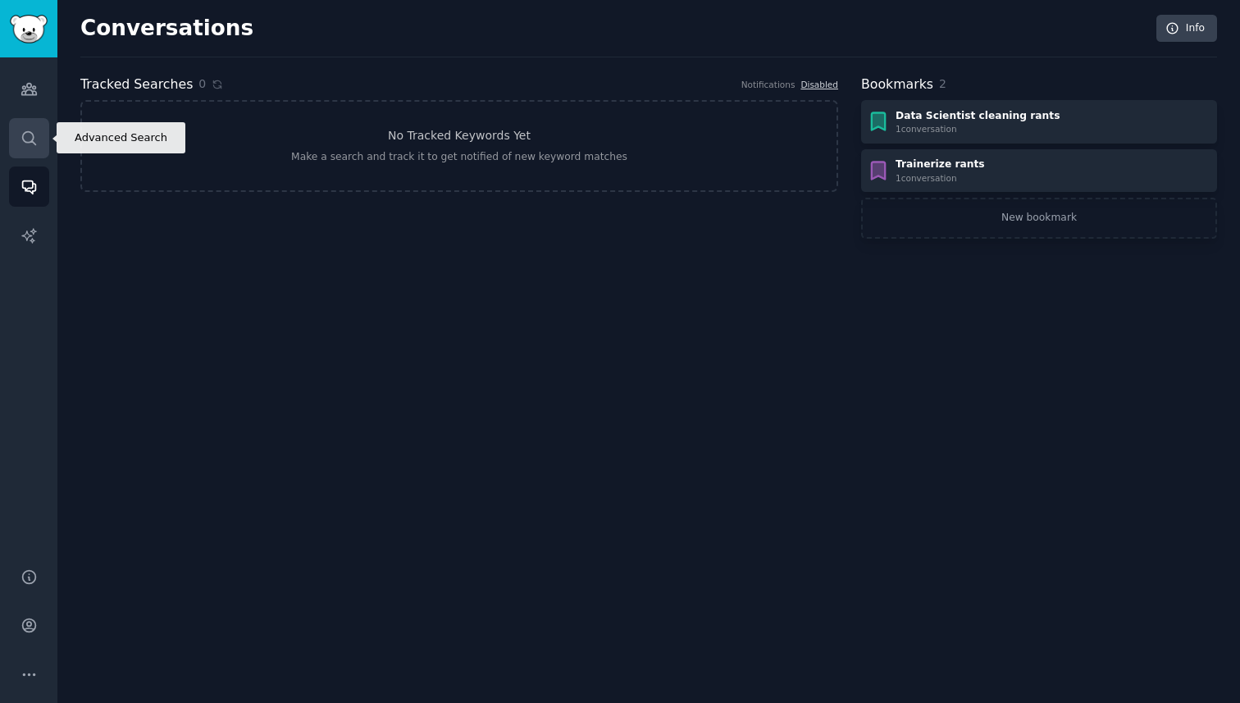
click at [30, 131] on icon "Sidebar" at bounding box center [28, 137] width 13 height 13
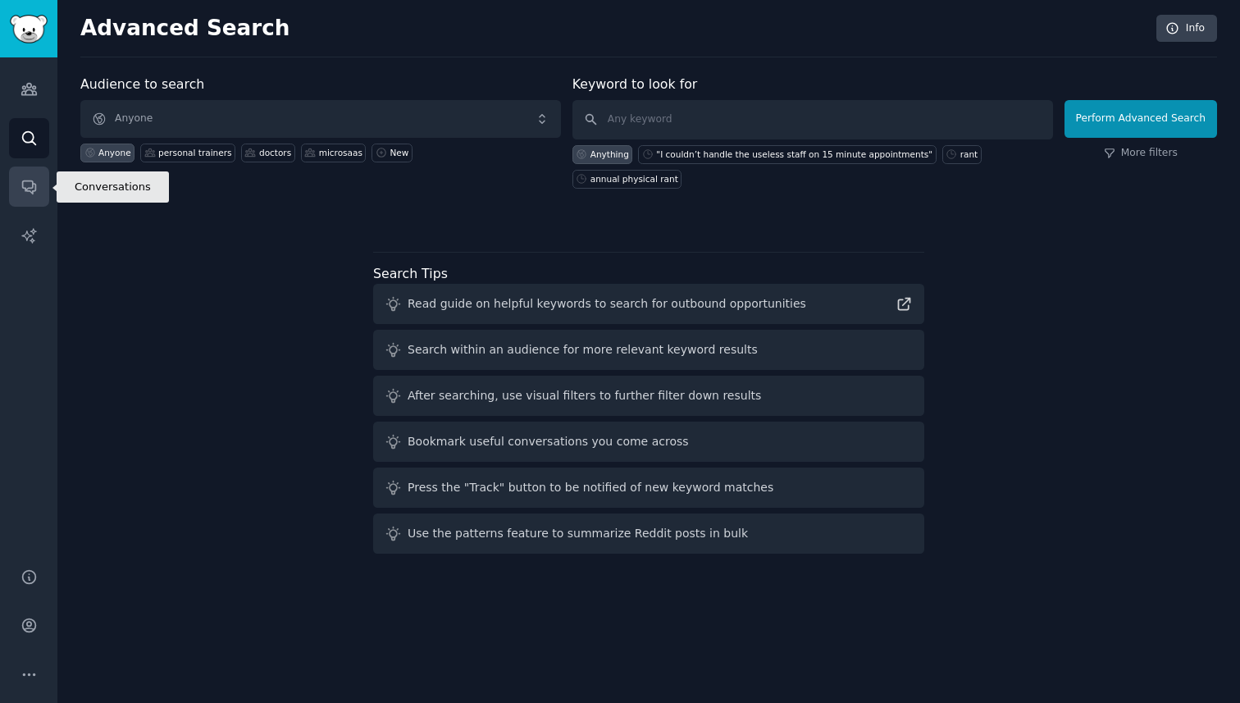
click at [25, 198] on link "Conversations" at bounding box center [29, 187] width 40 height 40
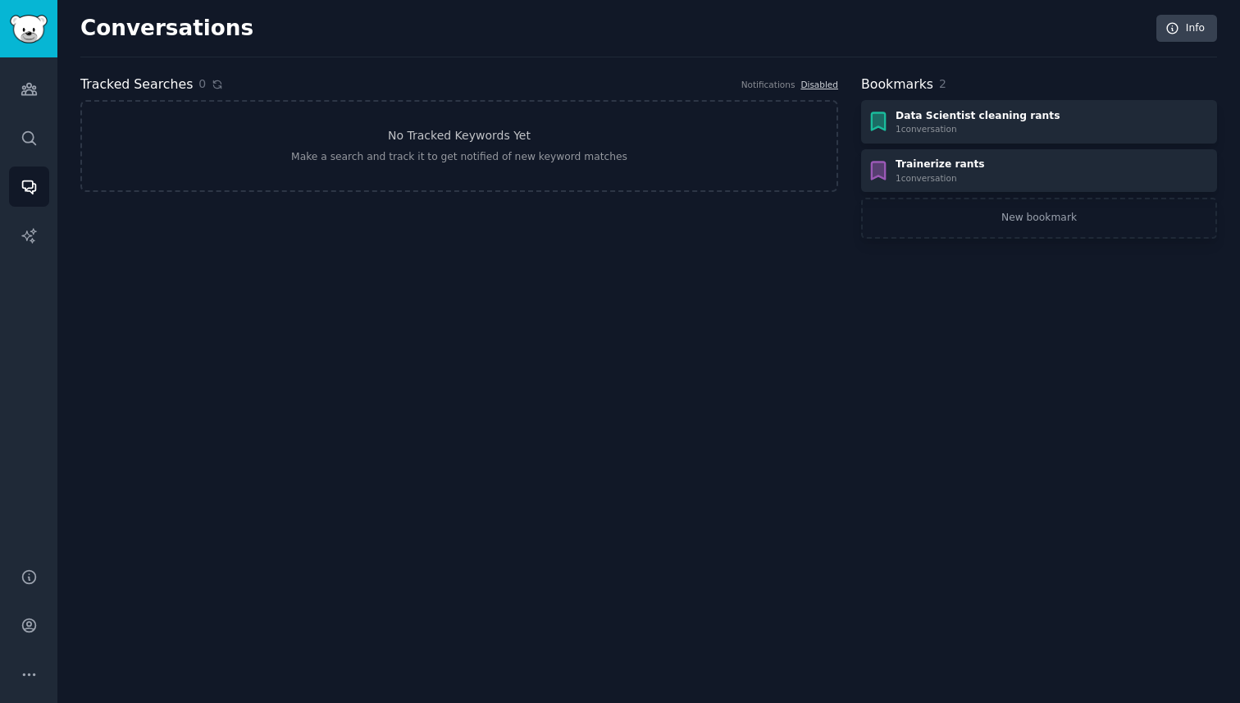
click at [214, 87] on icon at bounding box center [217, 83] width 7 height 7
click at [39, 94] on link "Audiences" at bounding box center [29, 89] width 40 height 40
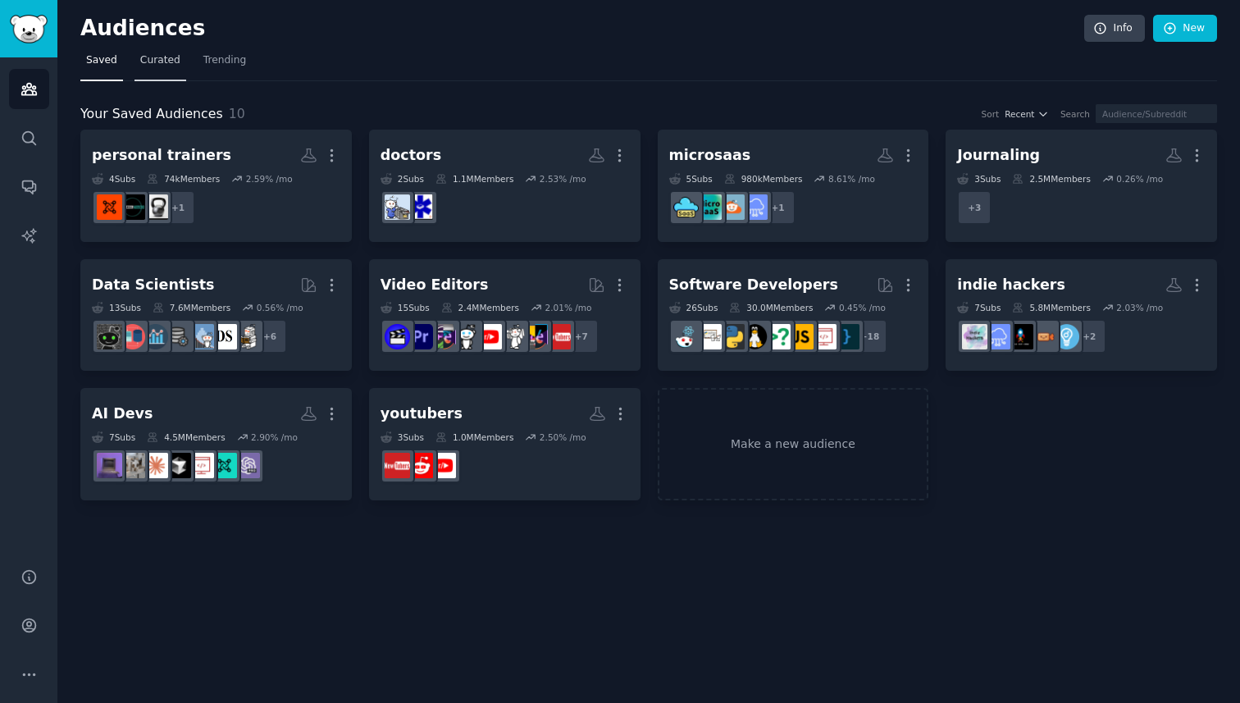
click at [162, 63] on span "Curated" at bounding box center [160, 60] width 40 height 15
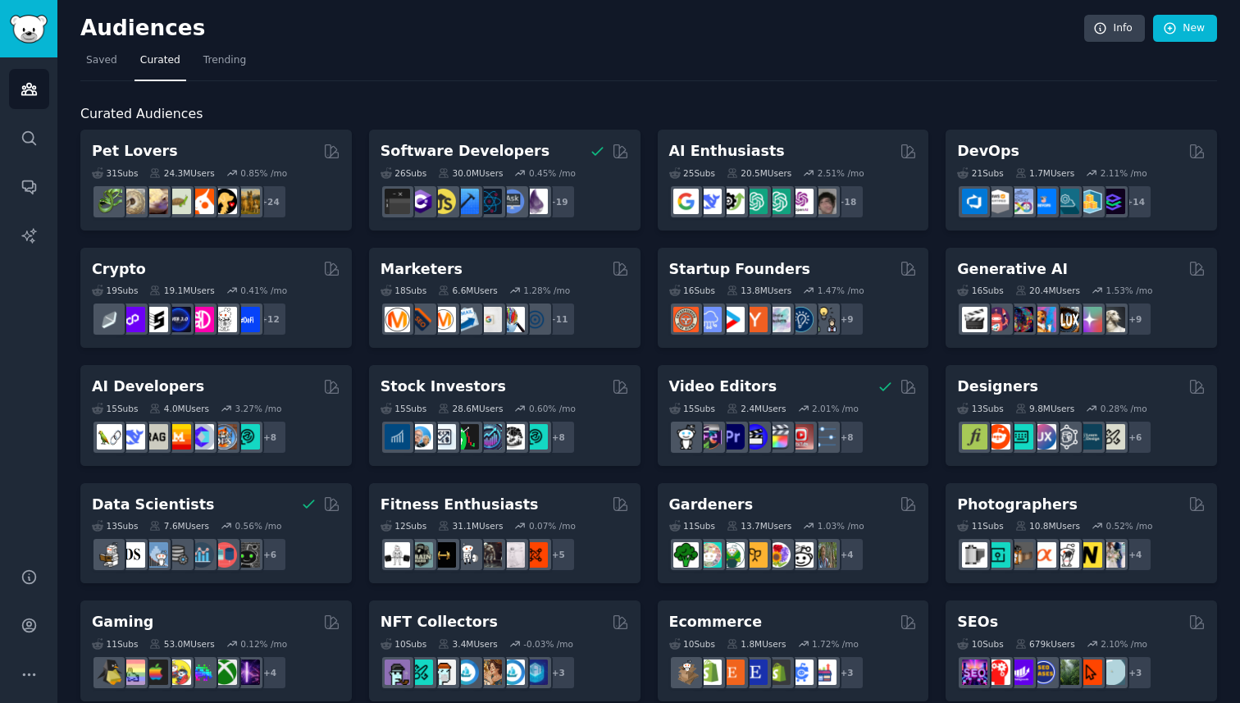
click at [126, 54] on nav "Saved Curated Trending" at bounding box center [648, 65] width 1137 height 34
click at [123, 68] on nav "Saved Curated Trending" at bounding box center [648, 65] width 1137 height 34
click at [106, 62] on span "Saved" at bounding box center [101, 60] width 31 height 15
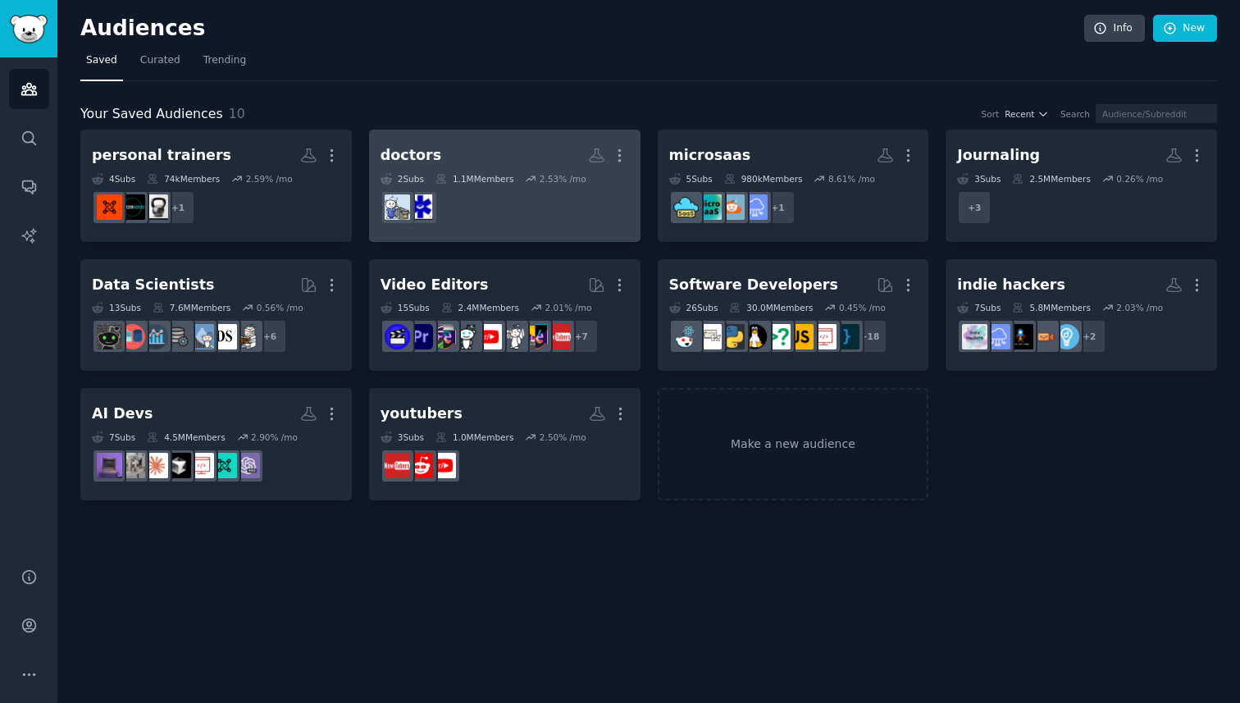
click at [590, 197] on dd at bounding box center [505, 208] width 249 height 46
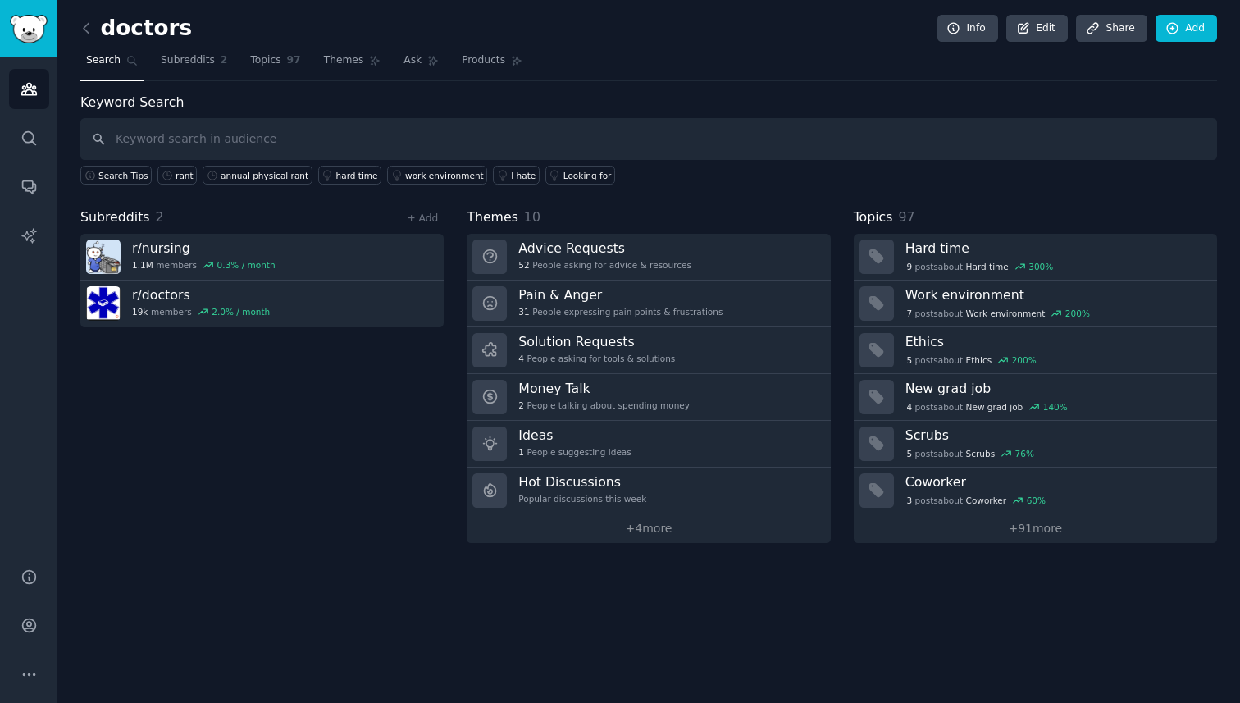
click at [534, 148] on input "text" at bounding box center [648, 139] width 1137 height 42
type input "appointment scheduling"
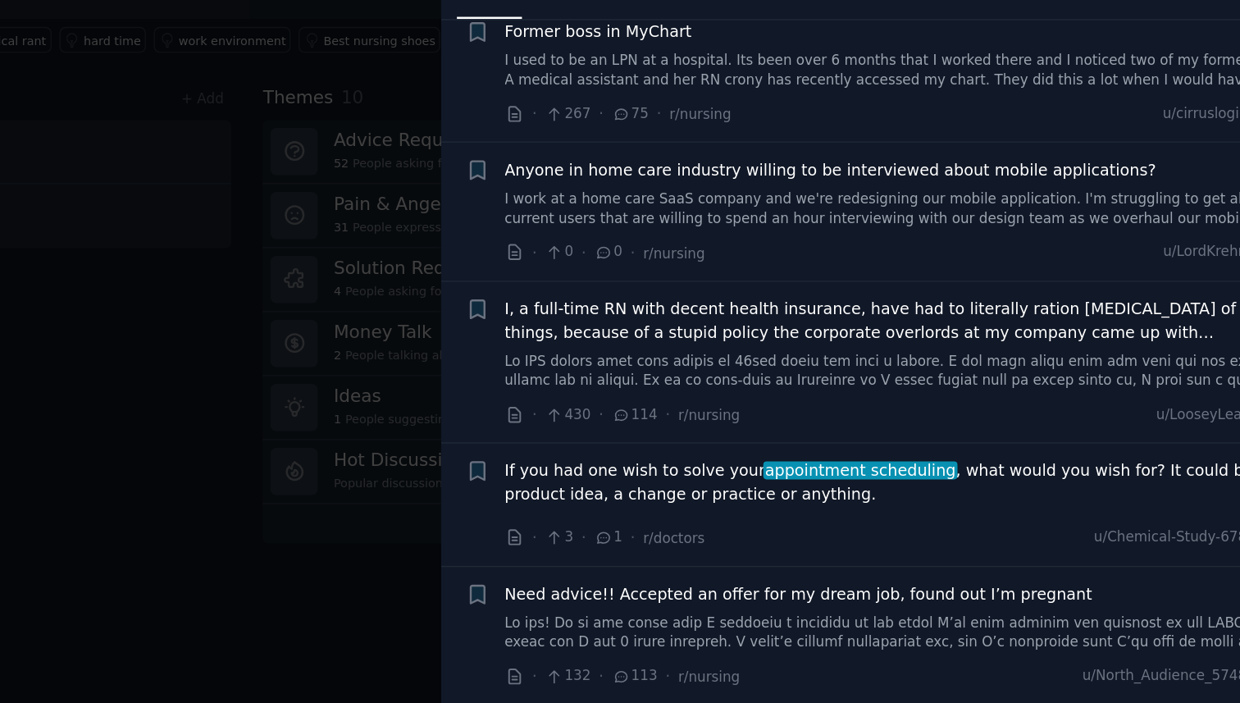
scroll to position [242, 0]
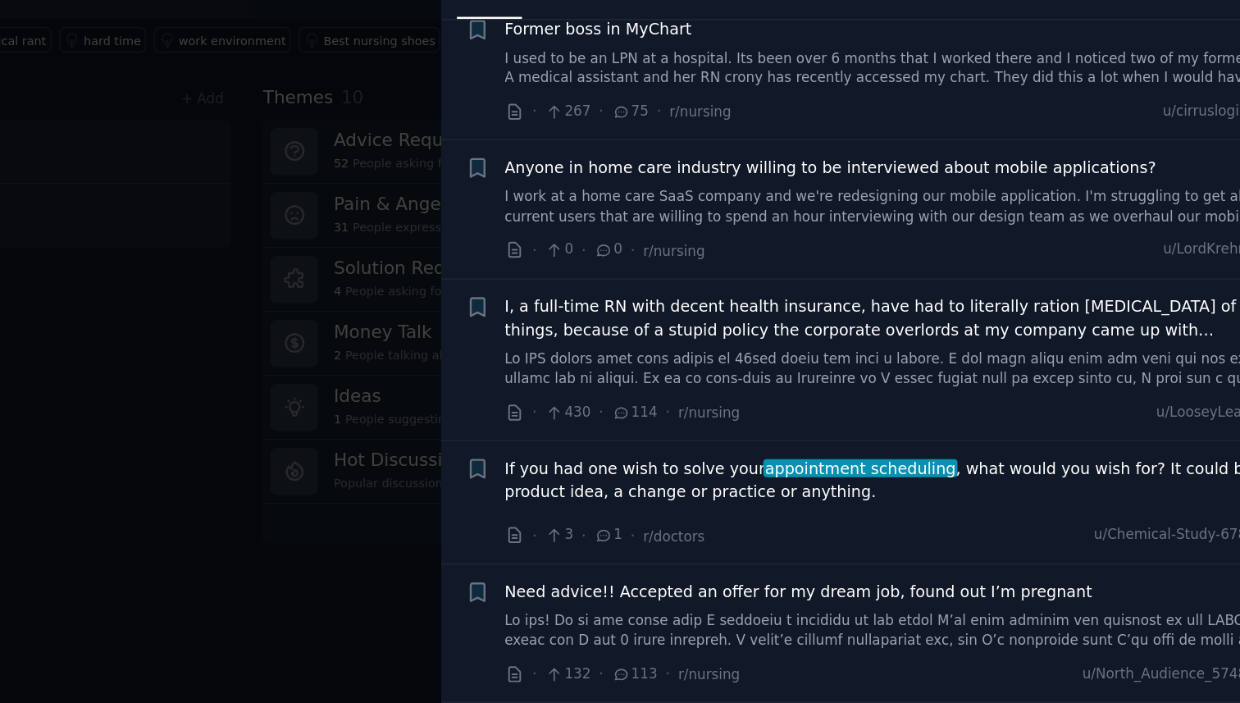
click at [837, 500] on span "If you had one wish to solve your appointment scheduling , what would you wish …" at bounding box center [939, 497] width 591 height 34
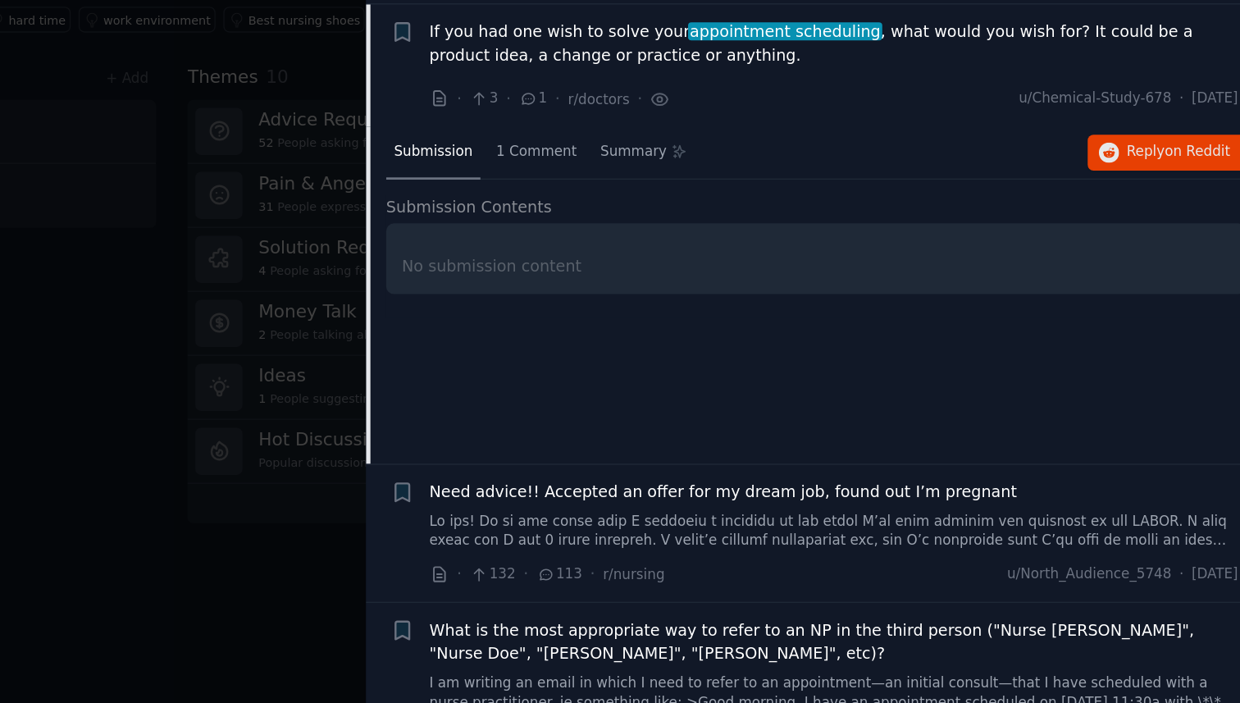
scroll to position [550, 0]
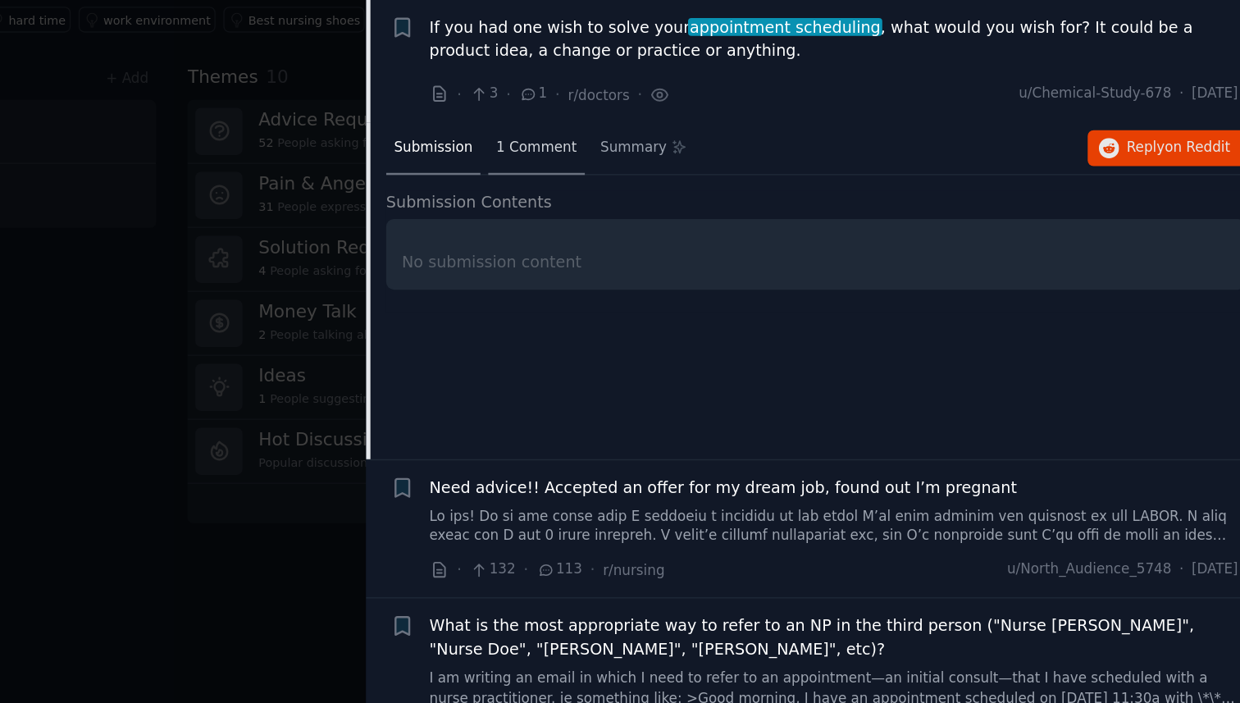
click at [719, 268] on span "1 Comment" at bounding box center [721, 269] width 59 height 15
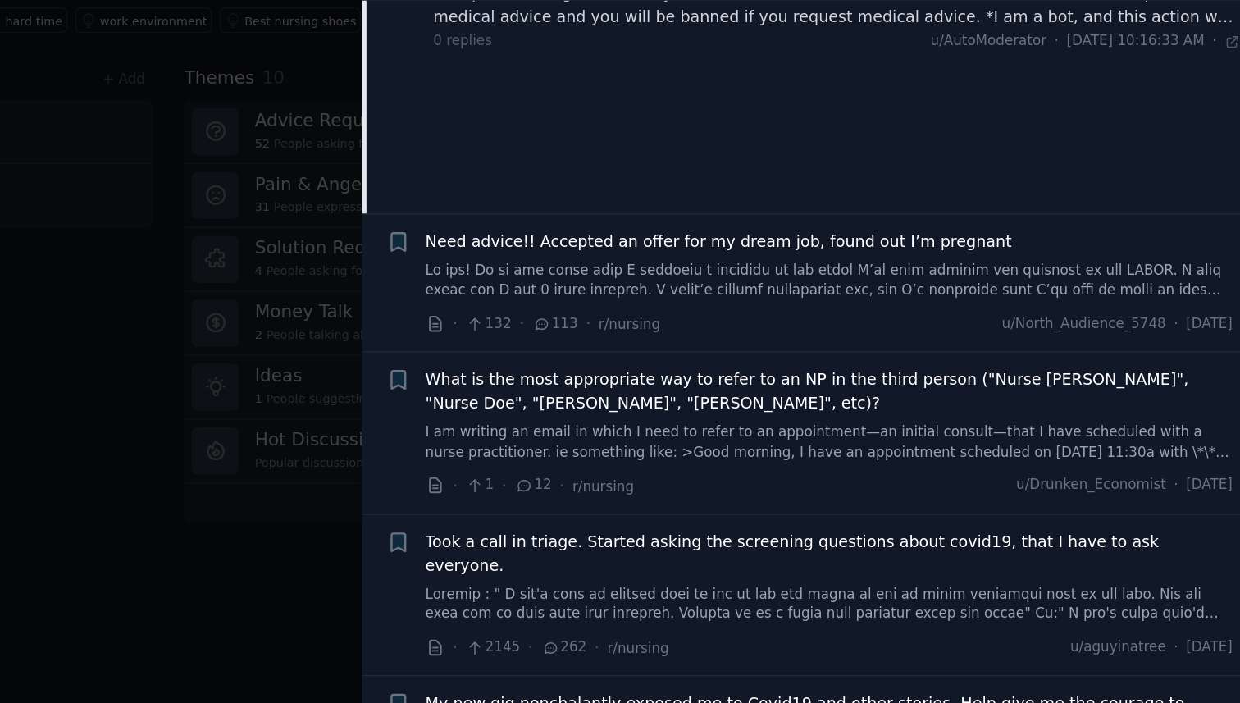
scroll to position [0, 0]
click at [727, 363] on link at bounding box center [939, 366] width 591 height 29
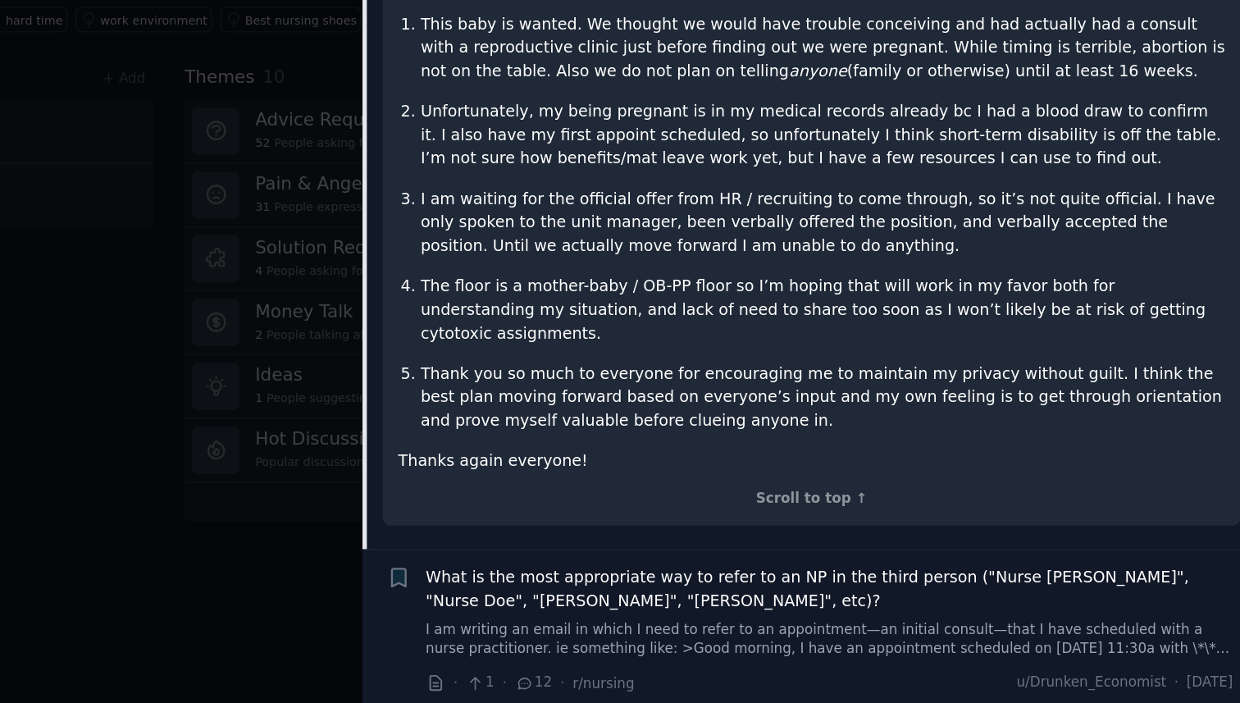
scroll to position [1329, 0]
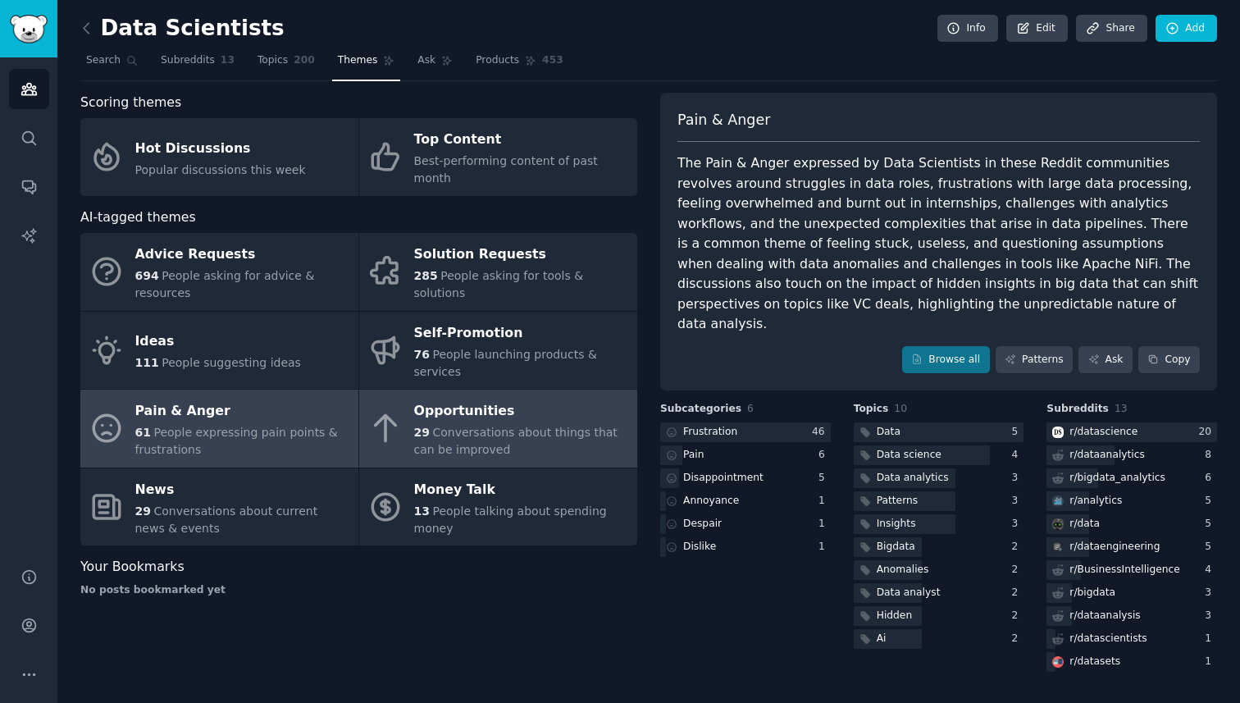
click at [527, 390] on link "Opportunities 29 Conversations about things that can be improved" at bounding box center [498, 429] width 278 height 78
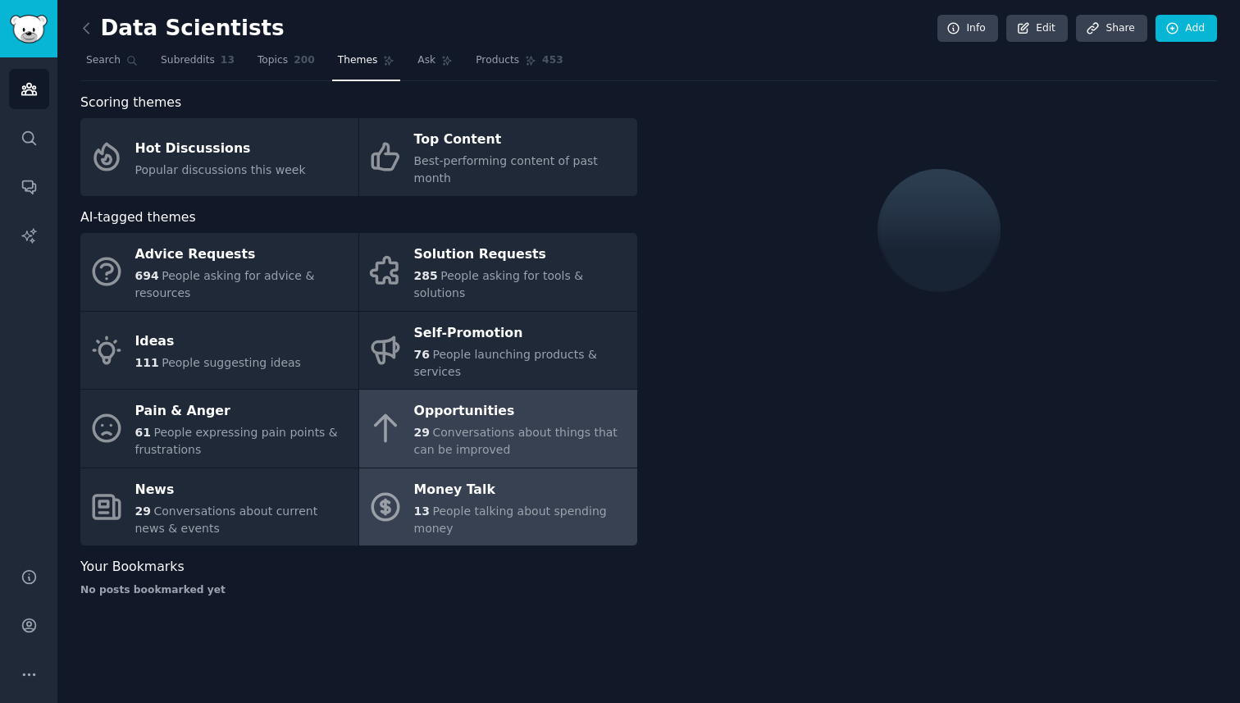
click at [522, 504] on span "People talking about spending money" at bounding box center [510, 519] width 193 height 30
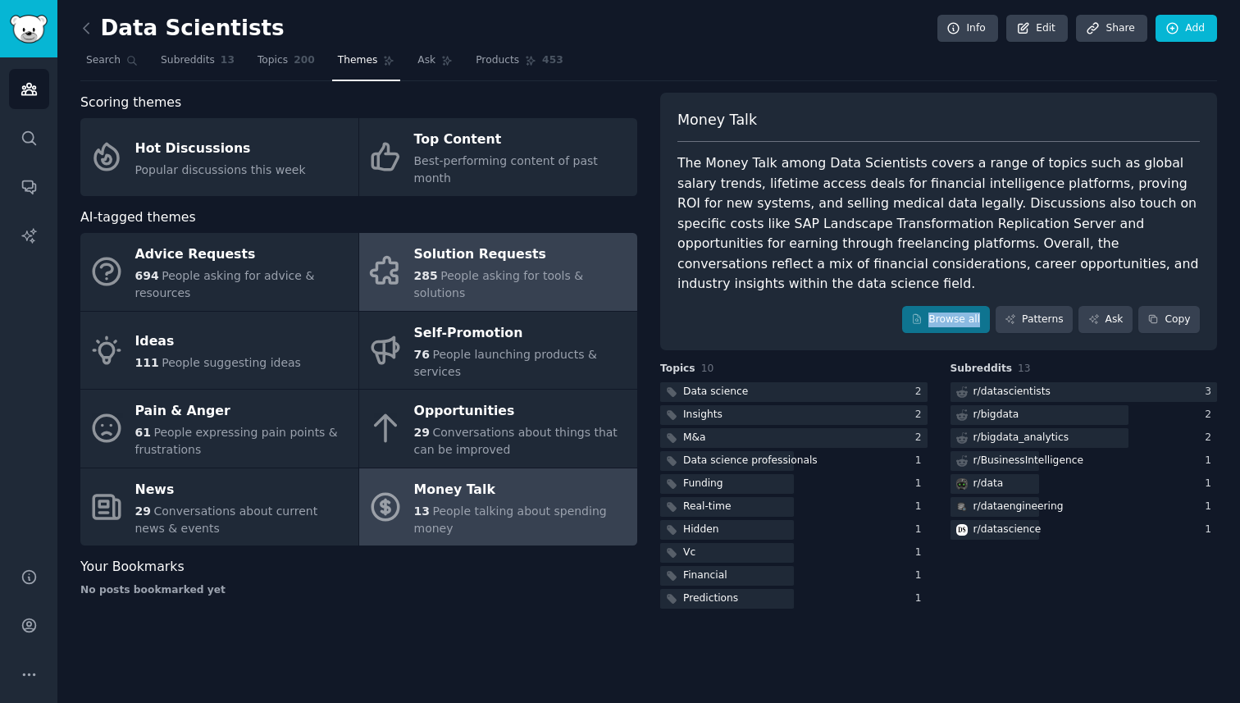
drag, startPoint x: 810, startPoint y: 329, endPoint x: 618, endPoint y: 277, distance: 198.0
click at [626, 284] on div "Scoring themes Hot Discussions Popular discussions this week Top Content Best-p…" at bounding box center [648, 352] width 1137 height 519
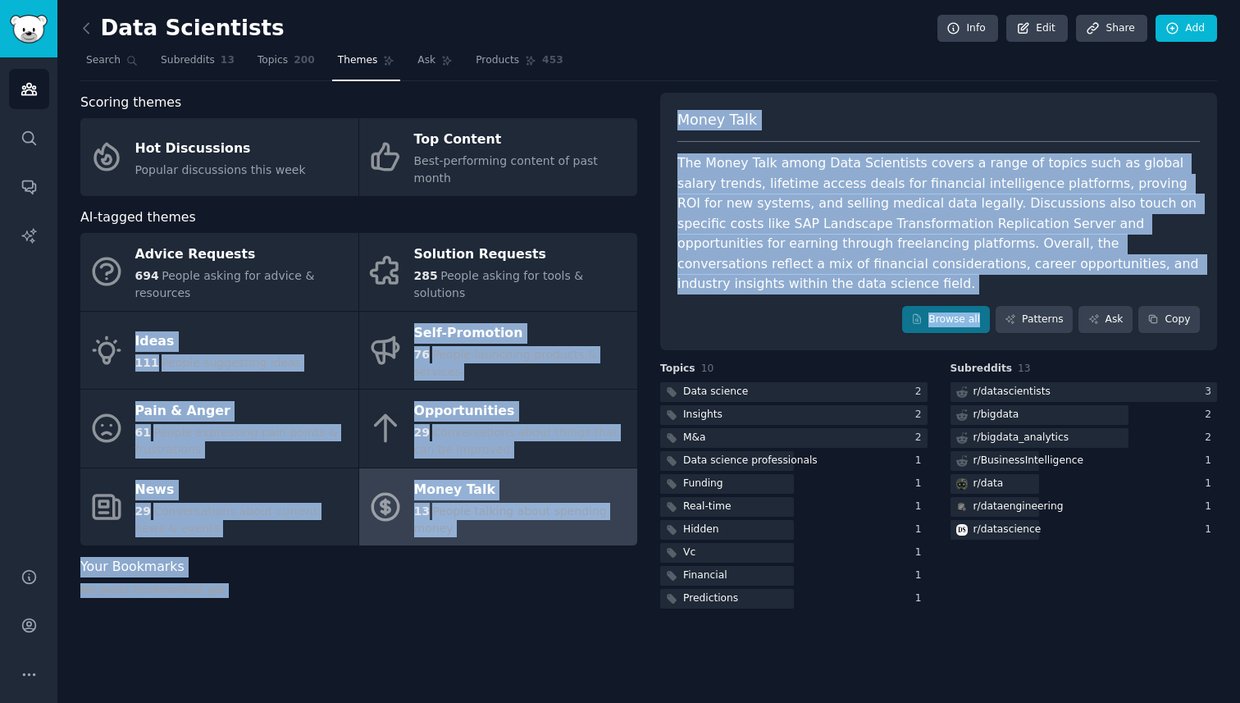
click at [81, 16] on link at bounding box center [90, 29] width 21 height 26
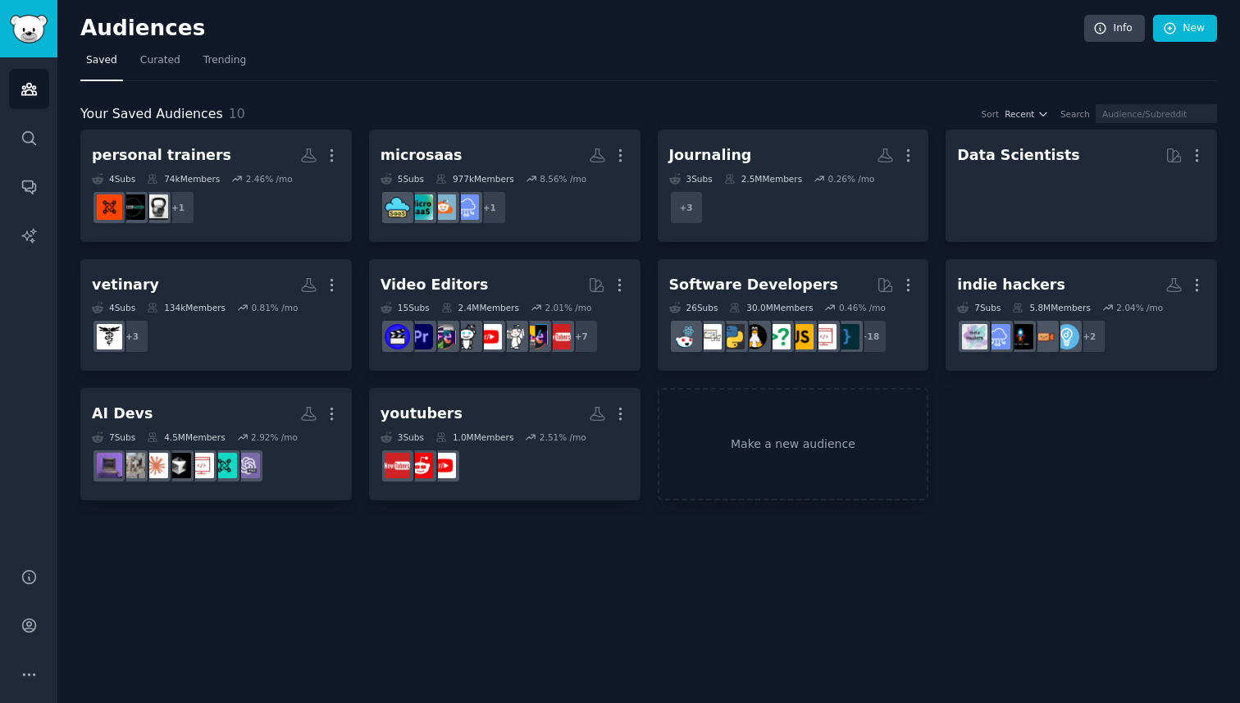
click at [93, 27] on h2 "Audiences" at bounding box center [582, 29] width 1004 height 26
click at [143, 47] on div "Audiences Info New" at bounding box center [648, 32] width 1137 height 34
click at [151, 57] on span "Curated" at bounding box center [160, 60] width 40 height 15
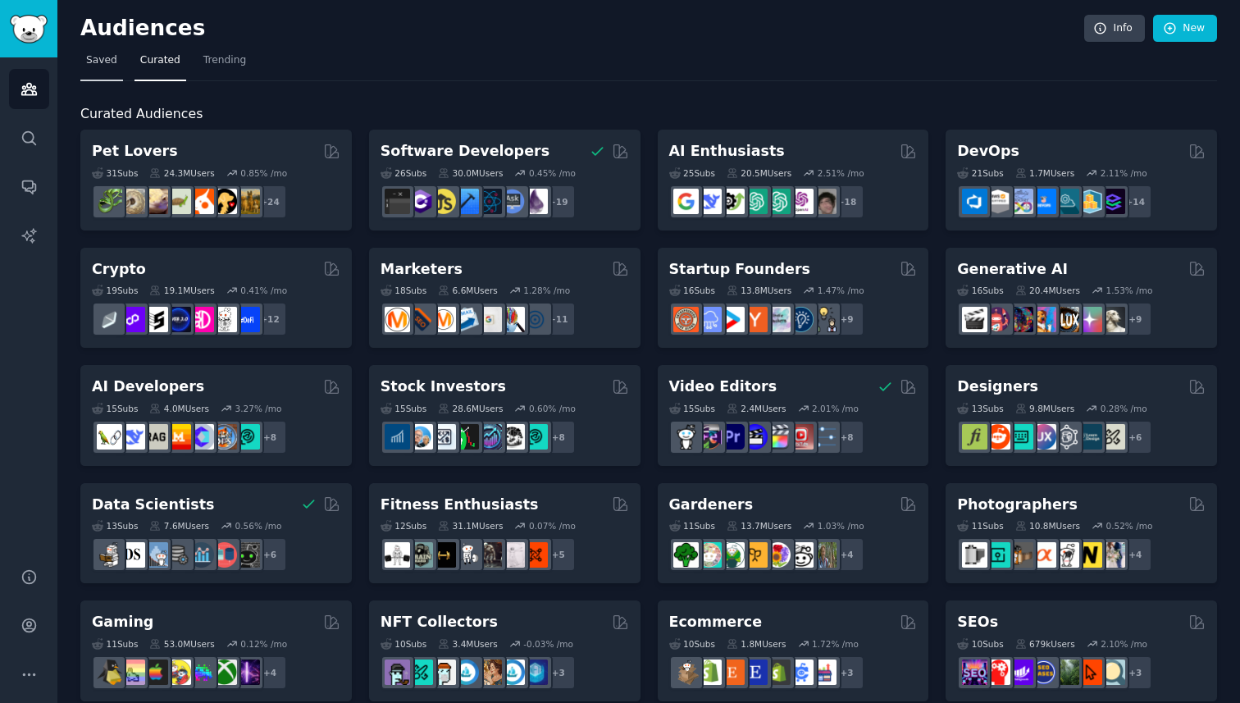
click at [98, 56] on span "Saved" at bounding box center [101, 60] width 31 height 15
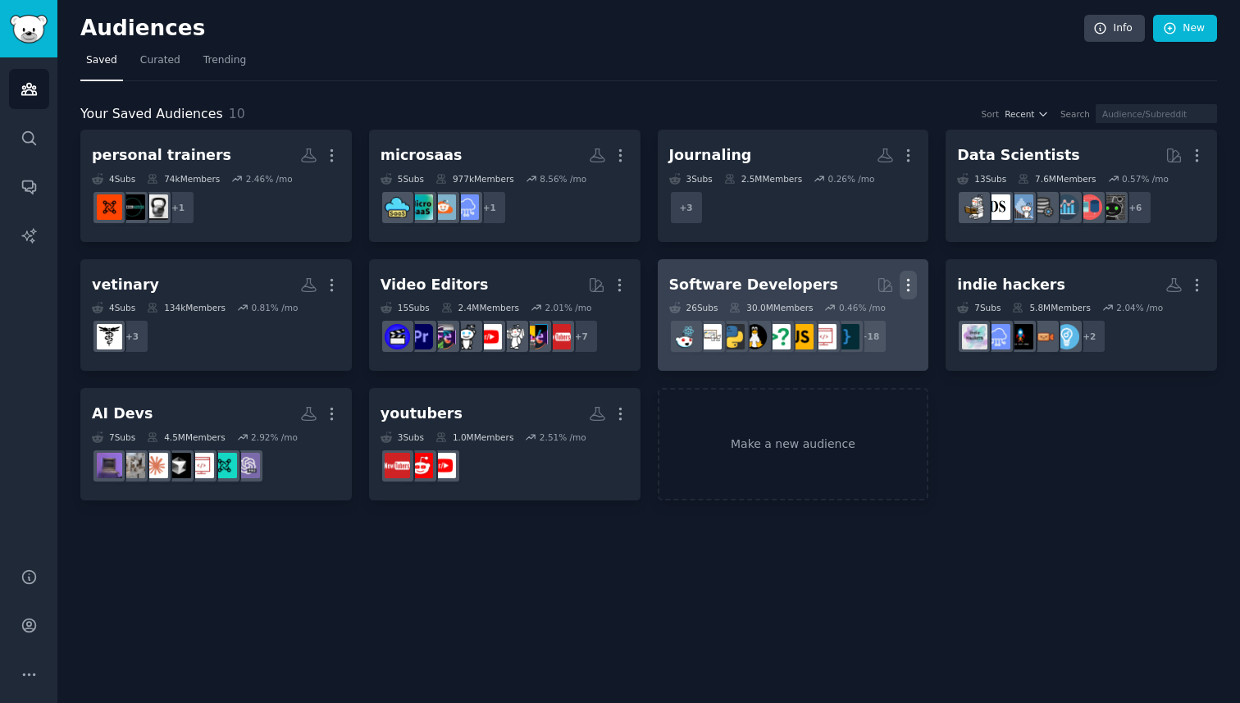
click at [910, 278] on icon "button" at bounding box center [908, 284] width 17 height 17
click at [852, 308] on div "Delete" at bounding box center [853, 319] width 78 height 34
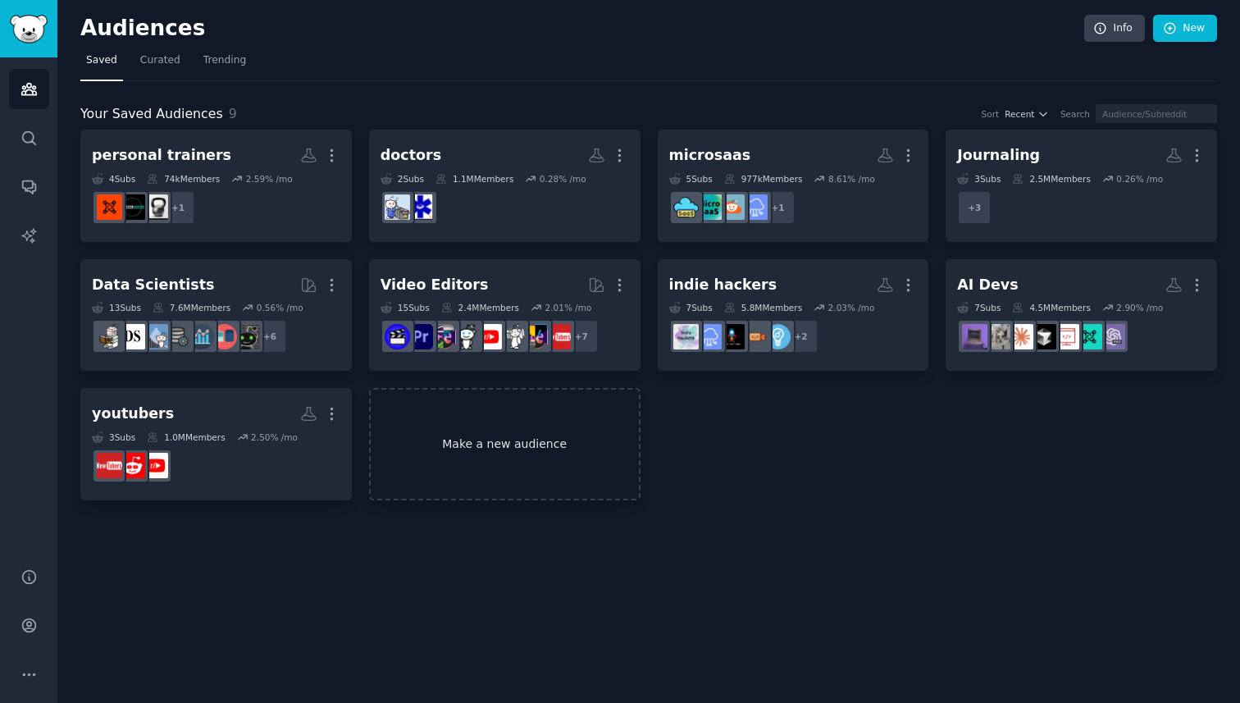
click at [520, 458] on link "Make a new audience" at bounding box center [504, 444] width 271 height 112
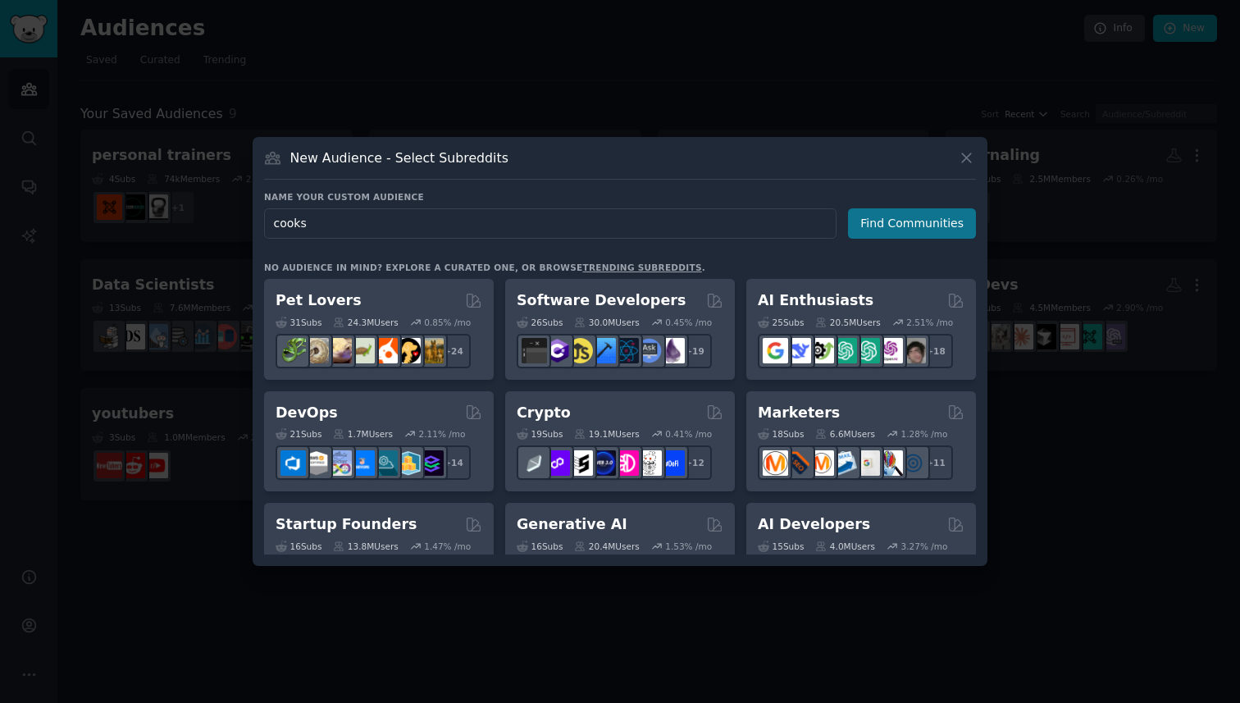
type input "cooks"
click at [906, 234] on button "Find Communities" at bounding box center [912, 223] width 128 height 30
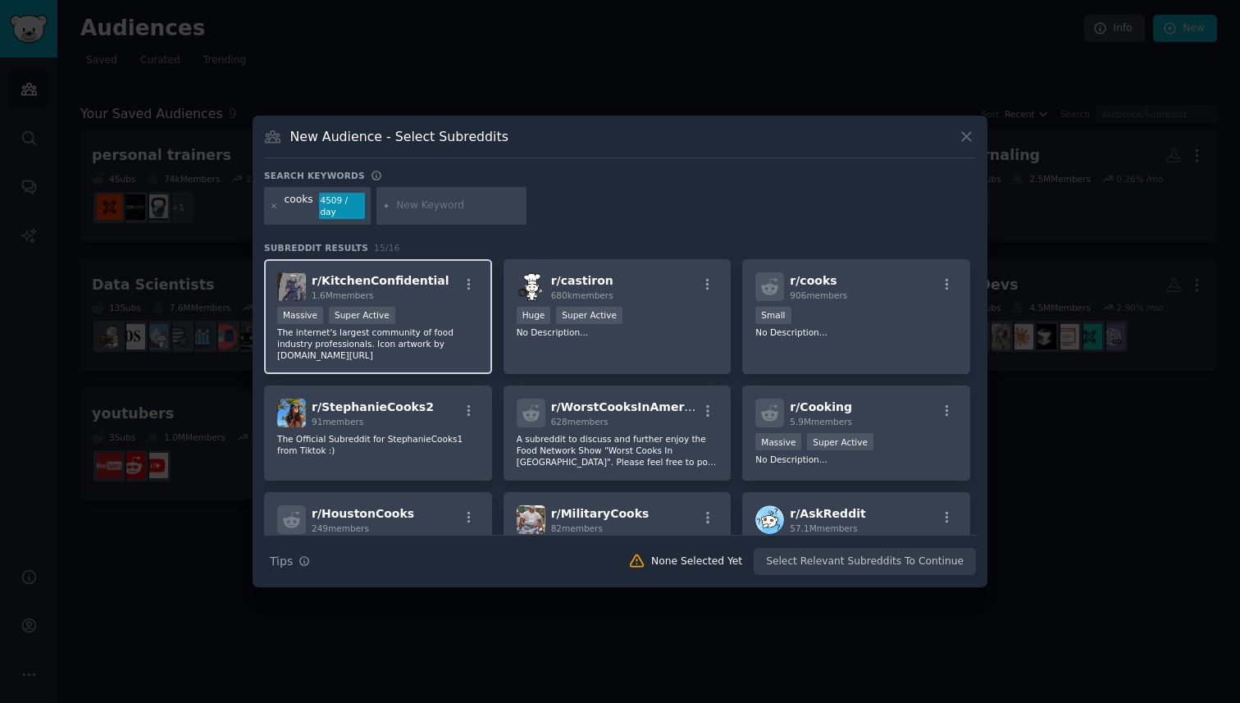
click at [467, 325] on div "Massive Super Active" at bounding box center [378, 317] width 202 height 21
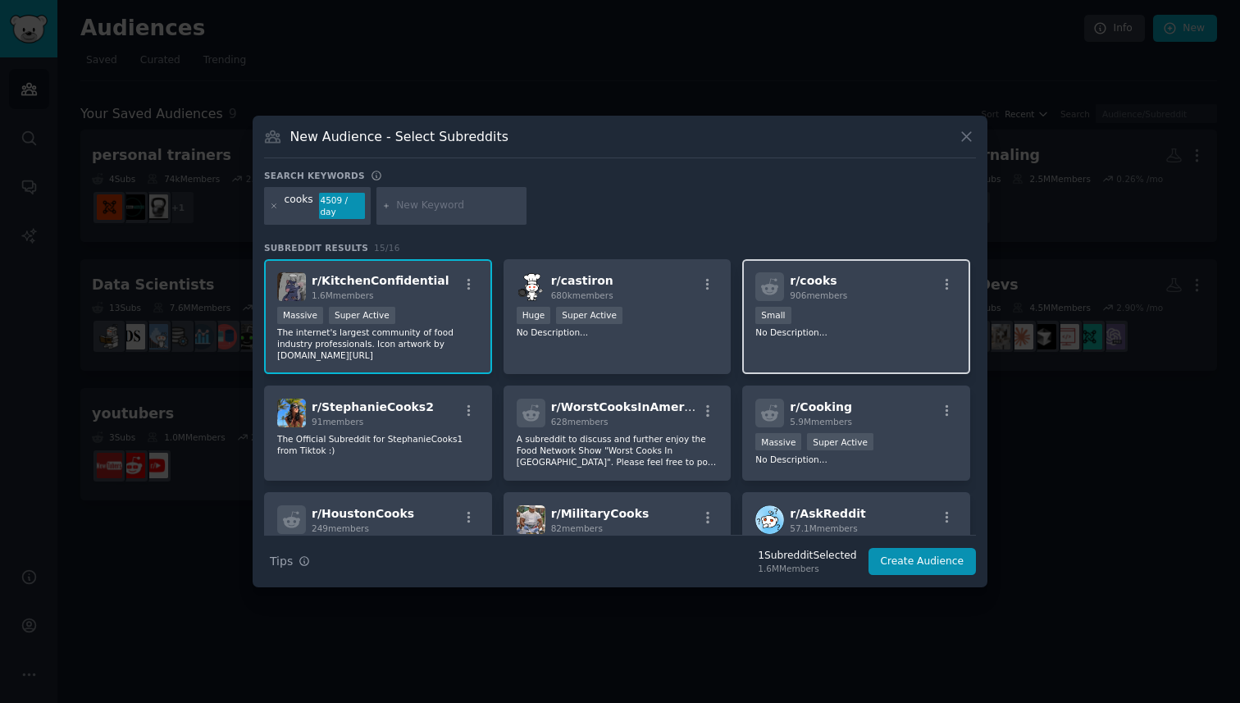
click at [821, 364] on div "r/ cooks 906 members Small No Description..." at bounding box center [856, 317] width 228 height 116
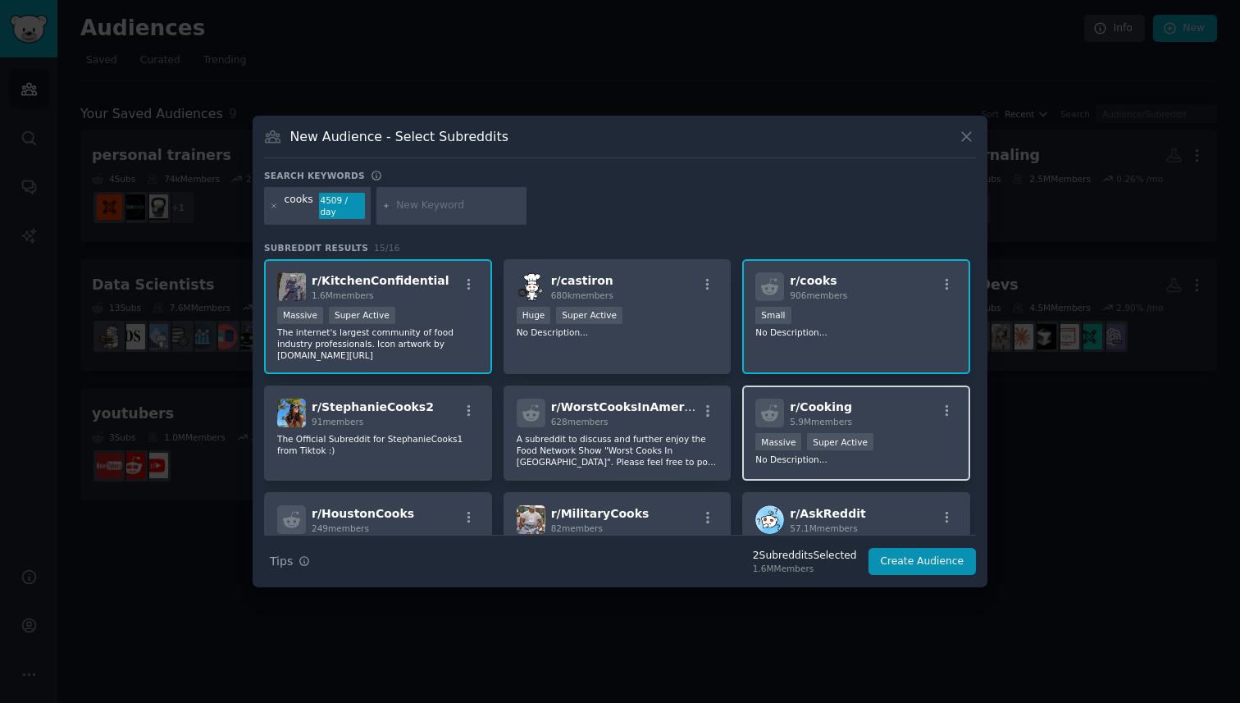
click at [850, 454] on p "No Description..." at bounding box center [856, 459] width 202 height 11
click at [851, 456] on p "No Description..." at bounding box center [856, 459] width 202 height 11
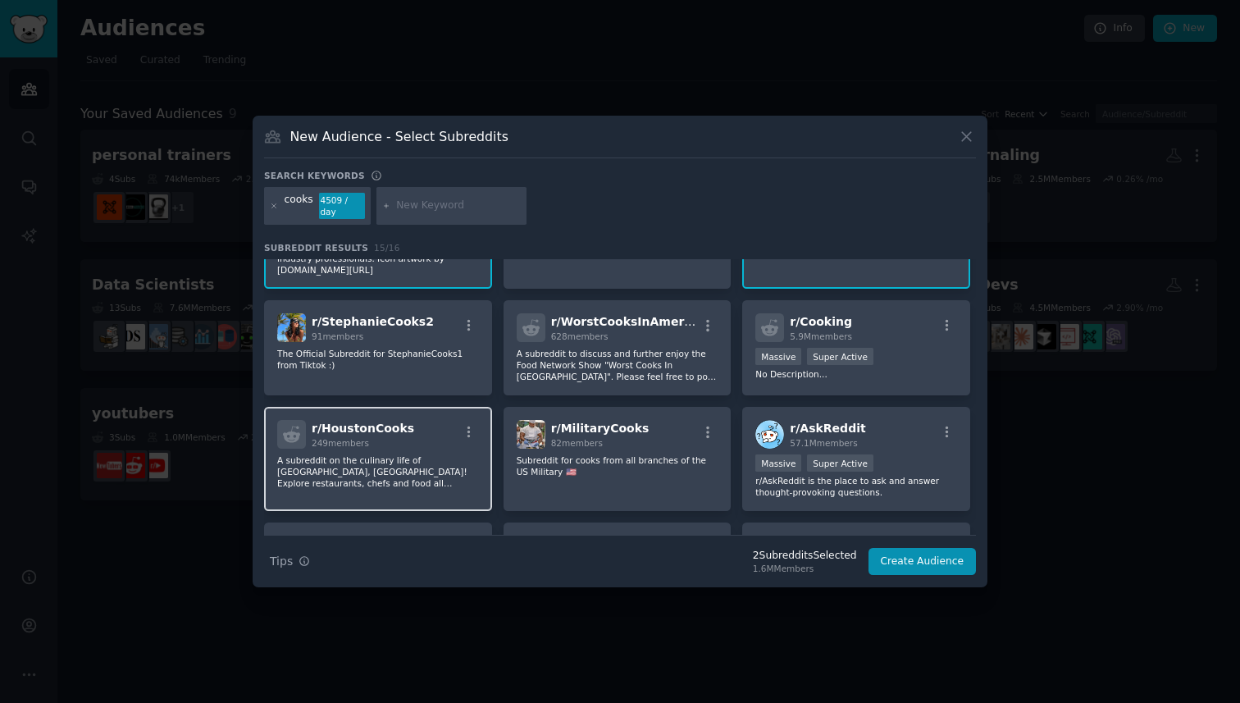
scroll to position [89, 0]
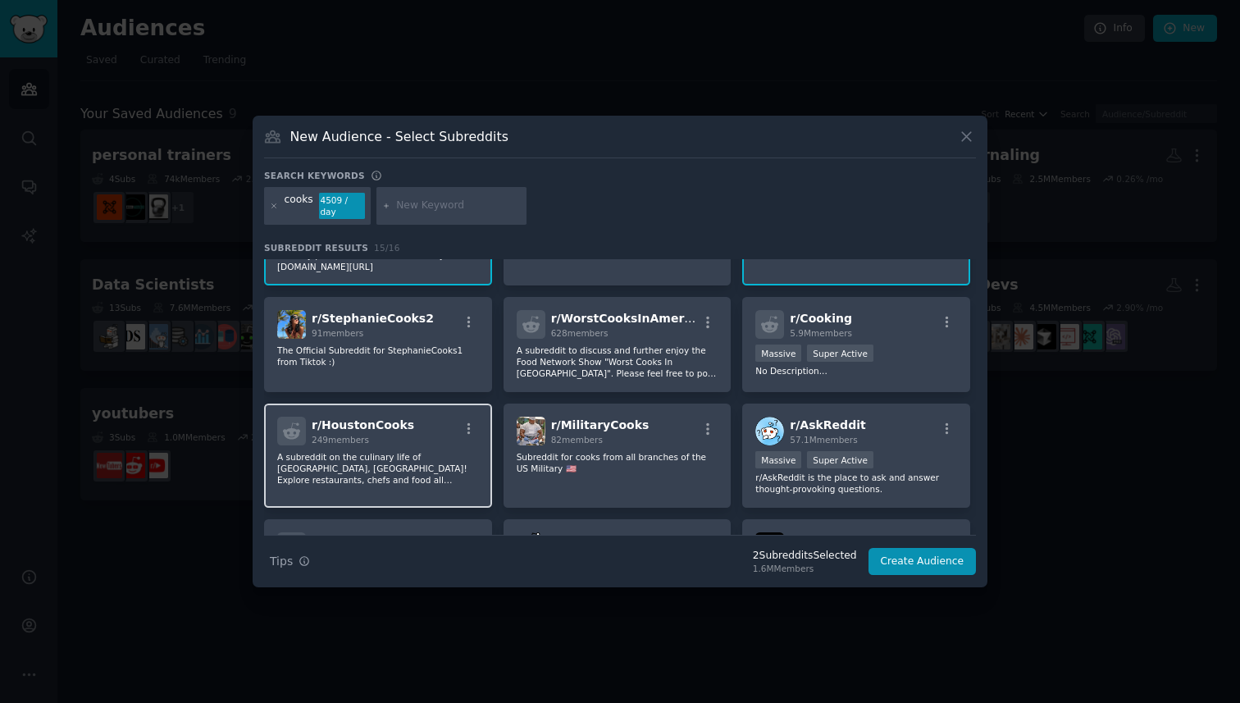
click at [429, 477] on p "A subreddit on the culinary life of Houston, TX! Explore restaurants, chefs and…" at bounding box center [378, 468] width 202 height 34
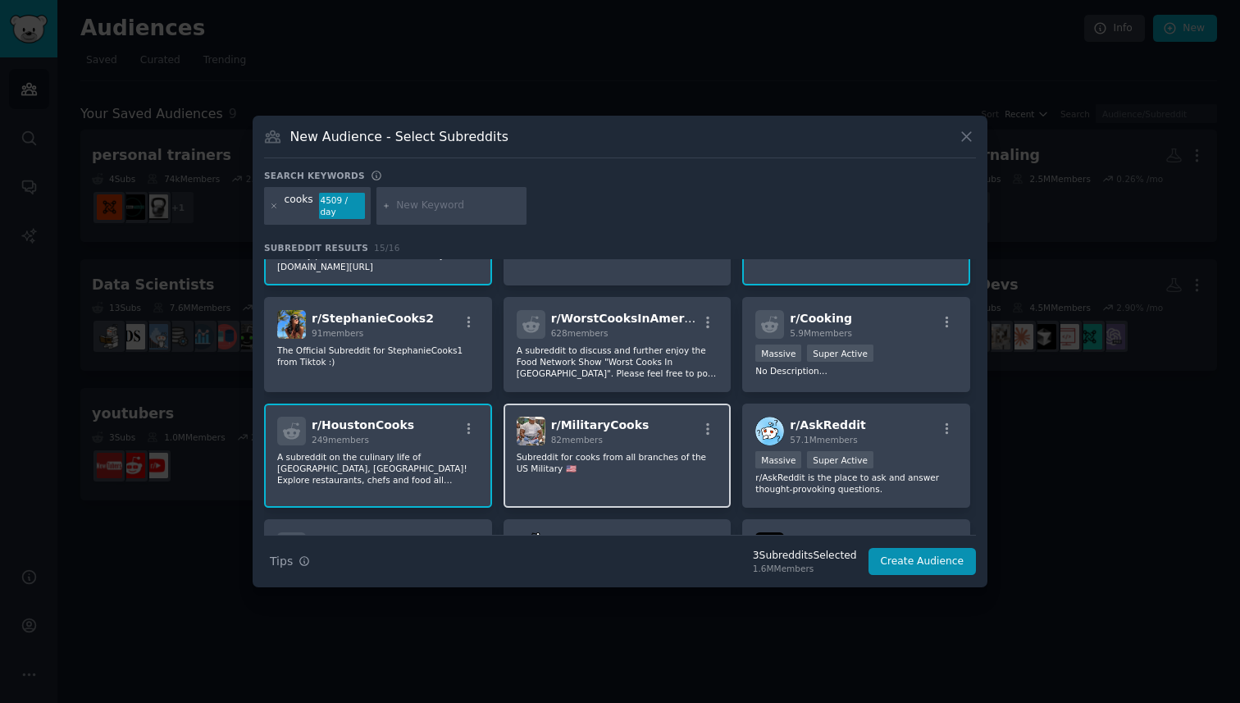
click at [542, 477] on div "r/ MilitaryCooks 82 members Subreddit for cooks from all branches of the US Mil…" at bounding box center [618, 456] width 228 height 104
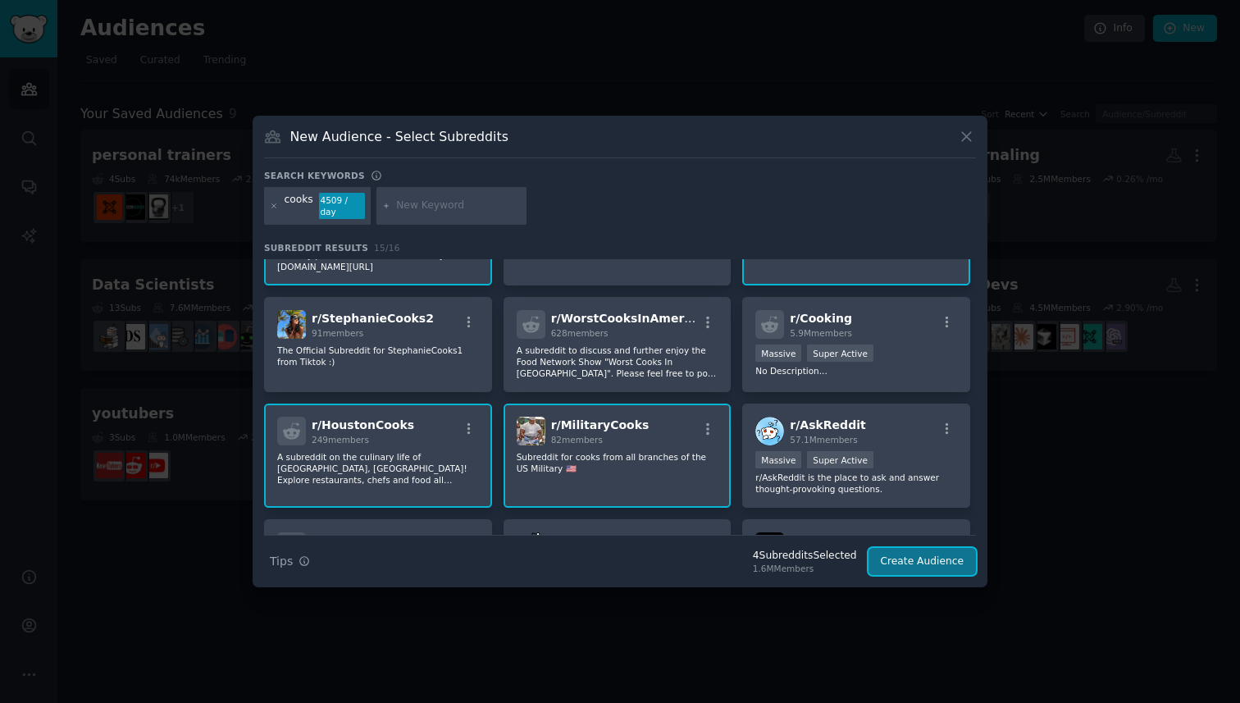
click at [887, 573] on button "Create Audience" at bounding box center [923, 562] width 108 height 28
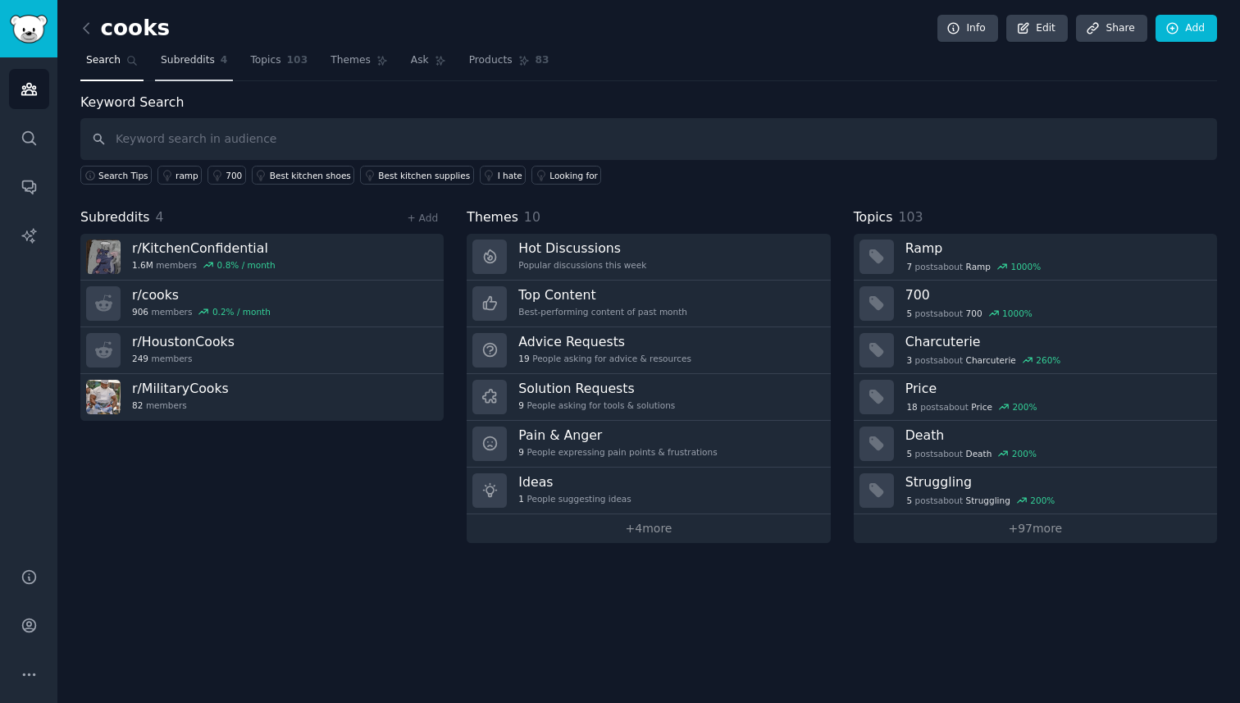
click at [204, 58] on span "Subreddits" at bounding box center [188, 60] width 54 height 15
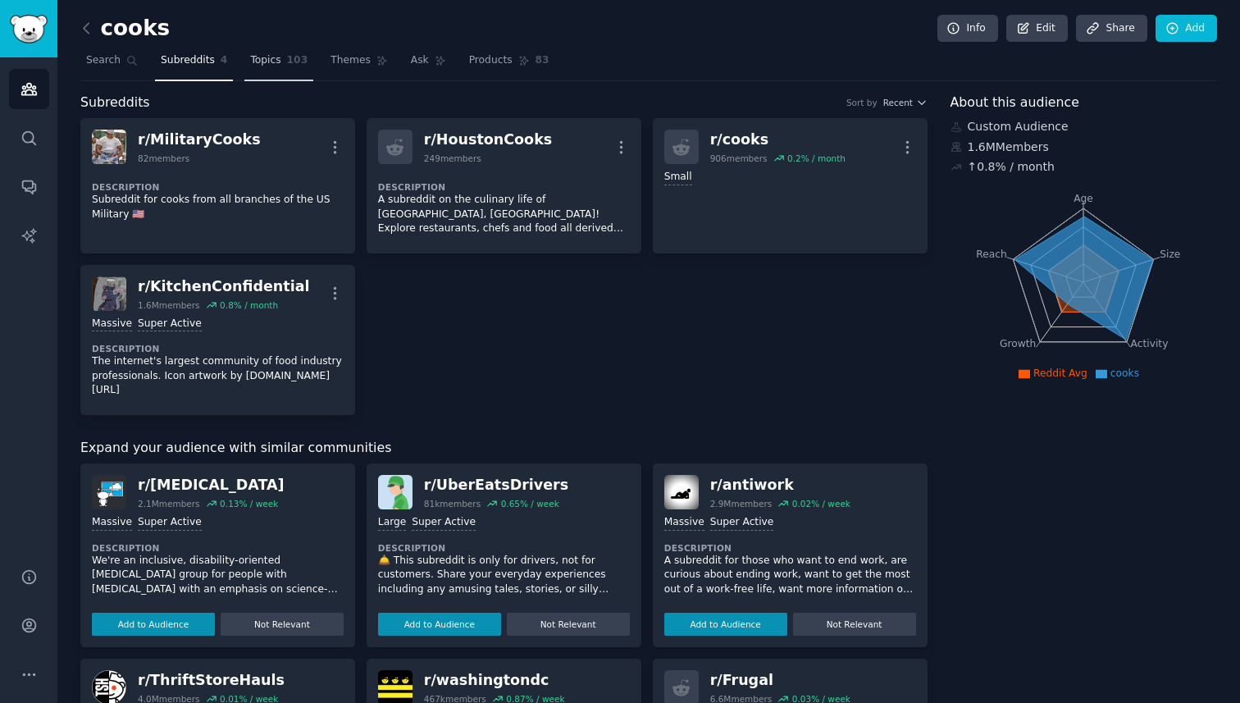
click at [265, 75] on link "Topics 103" at bounding box center [278, 65] width 69 height 34
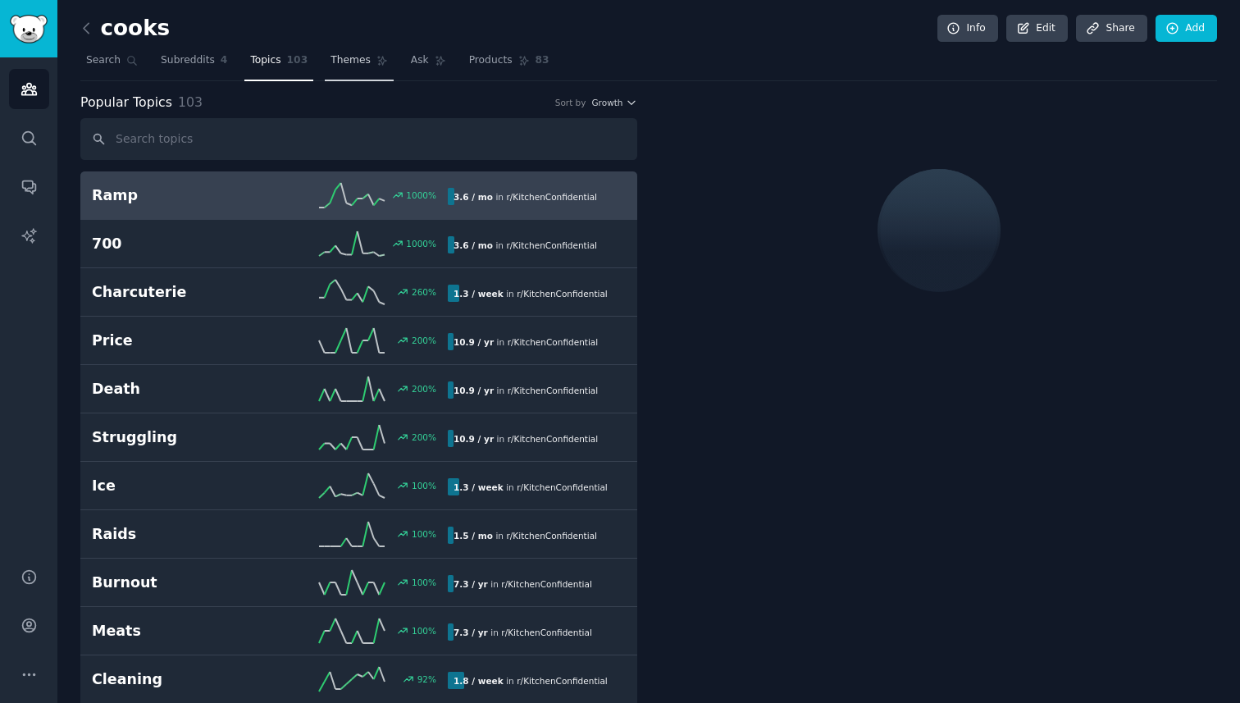
click at [329, 71] on link "Themes" at bounding box center [359, 65] width 69 height 34
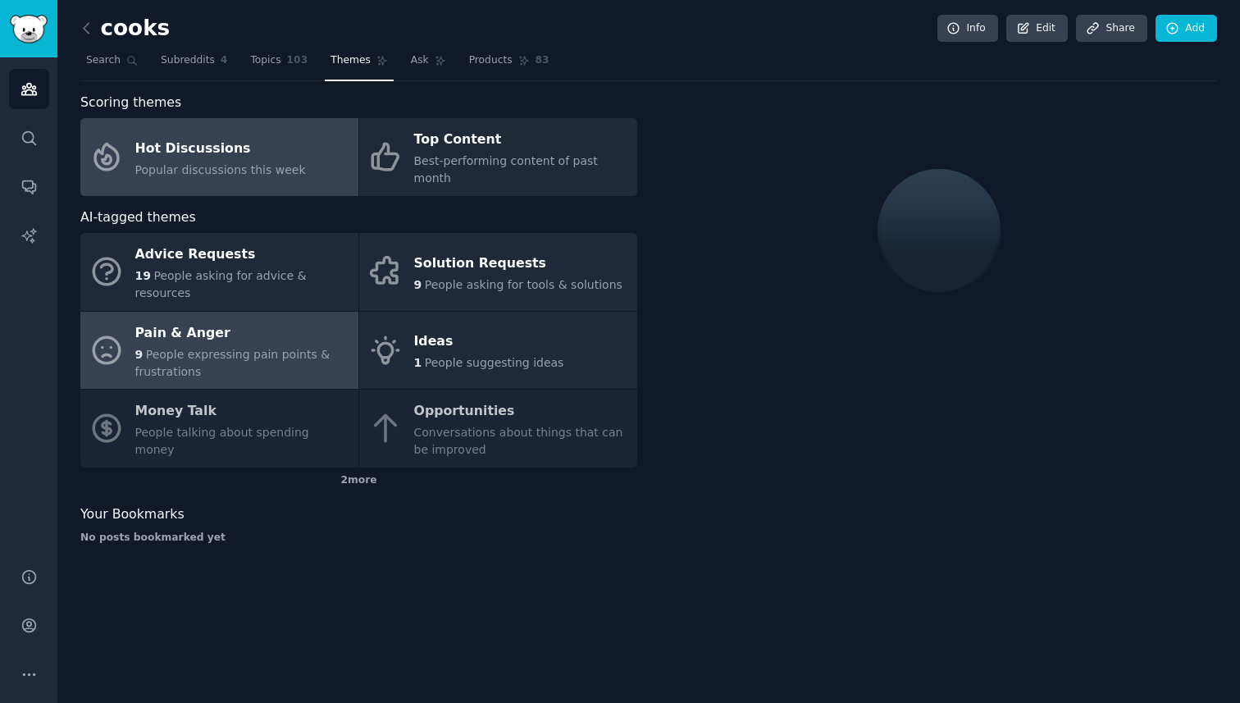
click at [255, 320] on div "Pain & Anger" at bounding box center [242, 333] width 215 height 26
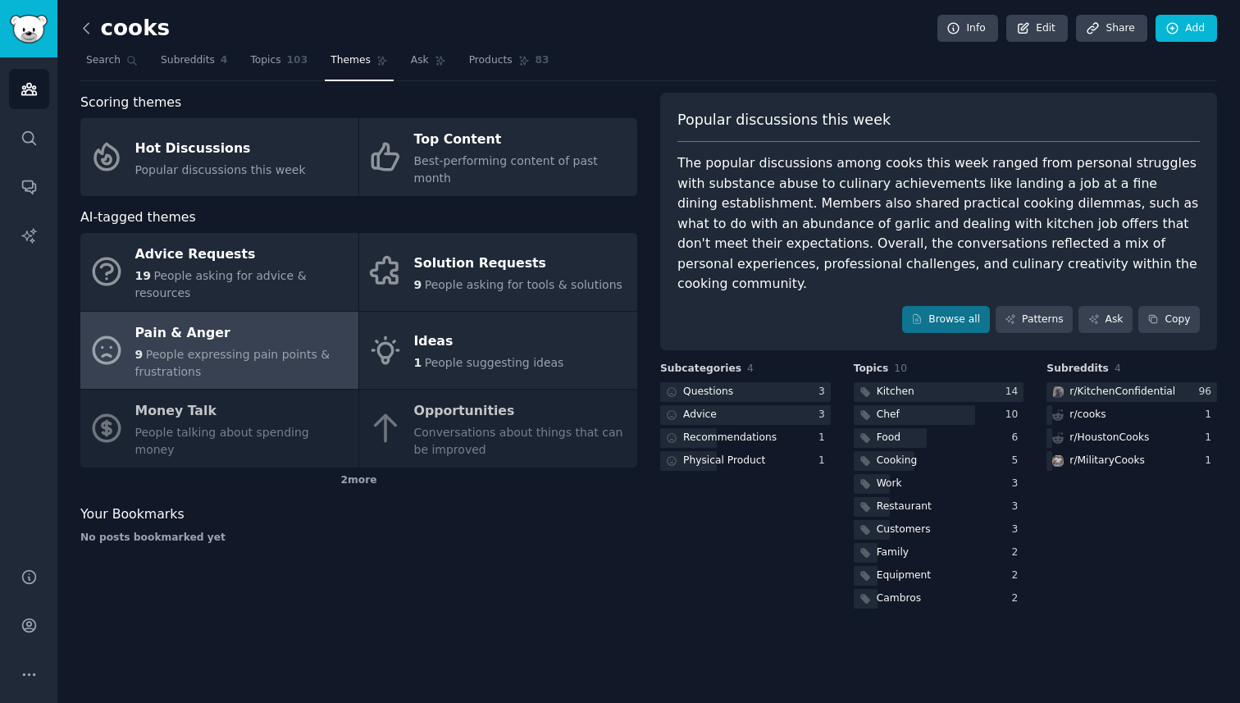
click at [87, 25] on icon at bounding box center [86, 28] width 17 height 17
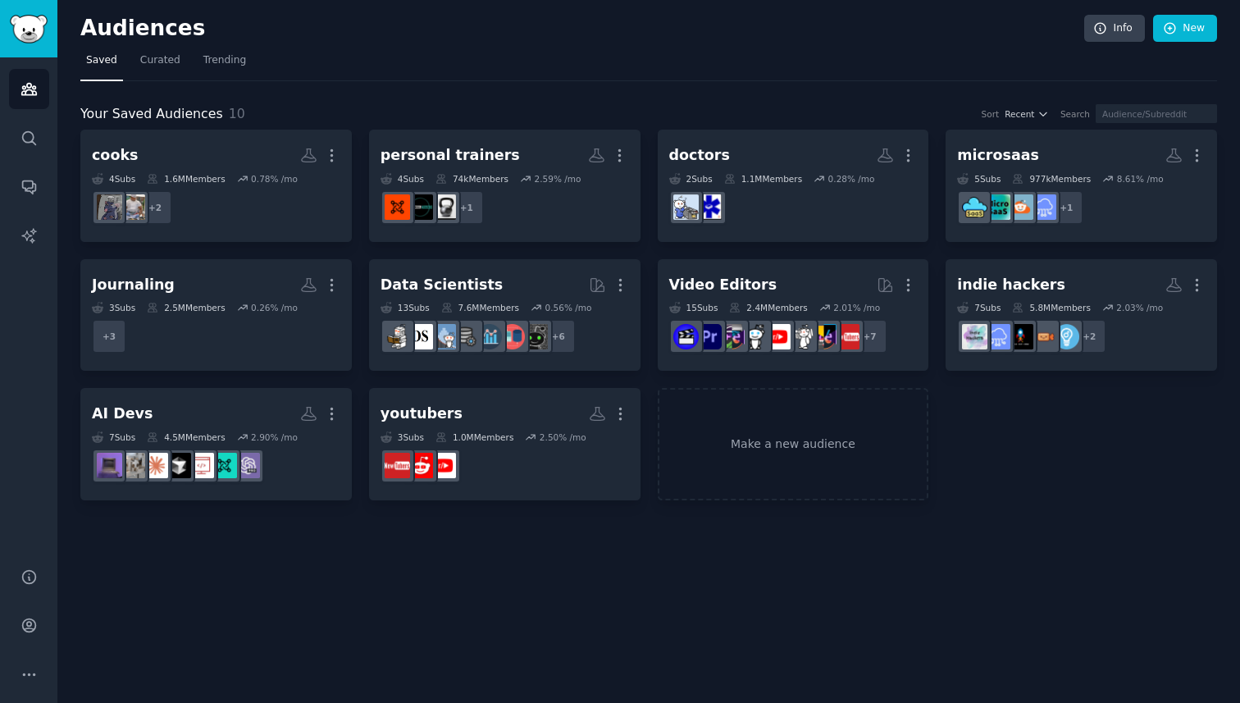
drag, startPoint x: 563, startPoint y: 233, endPoint x: 559, endPoint y: 59, distance: 174.0
